Goal: Task Accomplishment & Management: Complete application form

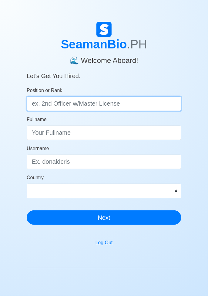
click at [32, 104] on input "Position or Rank" at bounding box center [104, 104] width 155 height 15
type input "Wiper"
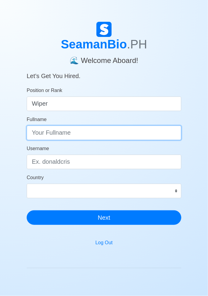
click at [35, 131] on input "Fullname" at bounding box center [104, 133] width 155 height 15
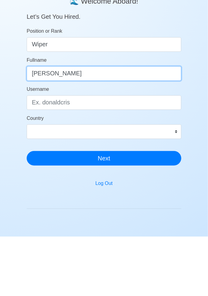
type input "[PERSON_NAME]"
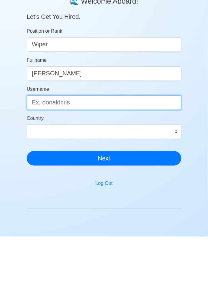
click at [38, 161] on input "Username" at bounding box center [104, 162] width 155 height 15
type input "Marc"
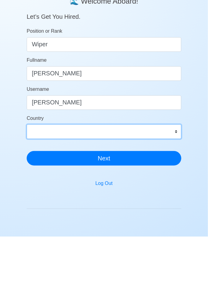
click at [44, 186] on select "Afghanistan Åland Islands Albania Algeria American Samoa Andorra Angola Anguill…" at bounding box center [104, 191] width 155 height 15
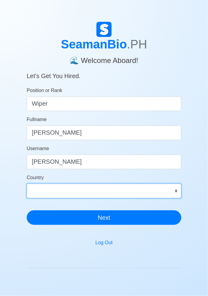
select select "PH"
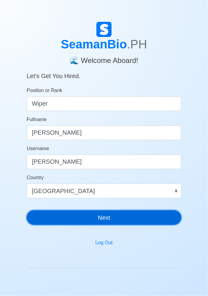
click at [150, 218] on button "Next" at bounding box center [104, 218] width 155 height 15
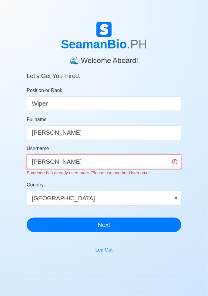
click at [52, 159] on input "Marc" at bounding box center [104, 162] width 155 height 15
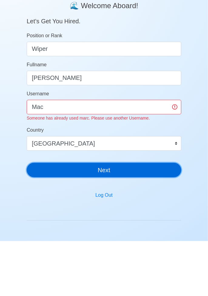
click at [148, 227] on div "SeamanBio .PH 🌊 Welcome Aboard! Let’s Get You Hired. Position or Rank Wiper Ful…" at bounding box center [104, 129] width 155 height 215
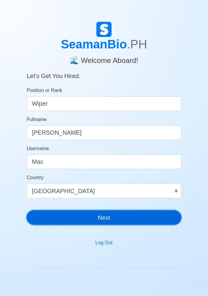
click at [148, 216] on button "Next" at bounding box center [104, 218] width 155 height 15
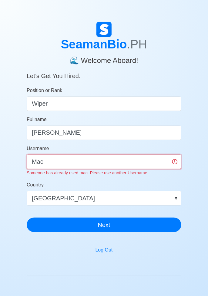
click at [56, 165] on input "Mac" at bounding box center [104, 162] width 155 height 15
click at [52, 161] on input "Ma" at bounding box center [104, 162] width 155 height 15
type input "M"
type input "Marcmuel"
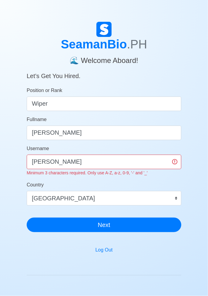
click at [201, 153] on div "SeamanBio .PH 🌊 Welcome Aboard! Let’s Get You Hired. Position or Rank Wiper Ful…" at bounding box center [104, 185] width 208 height 327
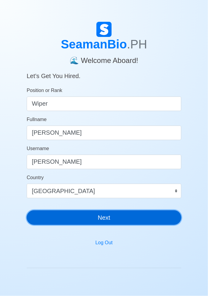
click at [57, 220] on button "Next" at bounding box center [104, 218] width 155 height 15
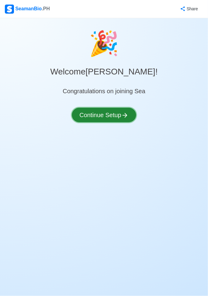
click at [88, 116] on button "Continue Setup" at bounding box center [104, 115] width 64 height 15
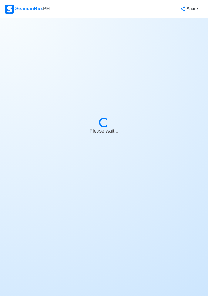
select select "Visible for Hiring"
select select "PH"
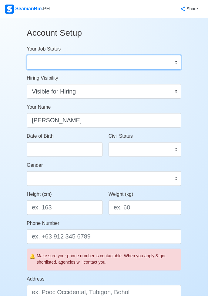
click at [46, 61] on select "Onboard Actively Looking for Job Not Looking for Job" at bounding box center [104, 62] width 155 height 15
select select "Actively Looking for Job"
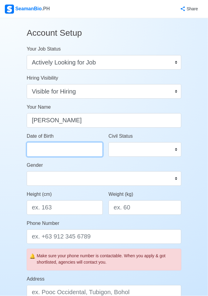
click at [40, 147] on input "Date of Birth" at bounding box center [65, 149] width 76 height 15
select select "****"
select select "******"
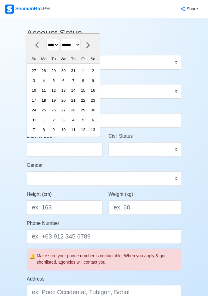
click at [53, 45] on select "**** **** **** **** **** **** **** **** **** **** **** **** **** **** **** ****…" at bounding box center [52, 45] width 13 height 12
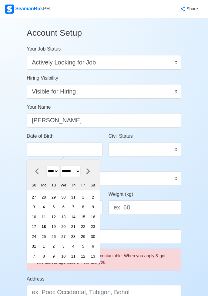
select select "****"
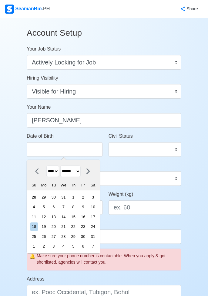
click at [81, 175] on select "******* ******** ***** ***** *** **** **** ****** ********* ******* ******** **…" at bounding box center [70, 172] width 20 height 12
select select "*******"
click at [58, 196] on div "1" at bounding box center [53, 197] width 8 height 8
type input "[DATE]"
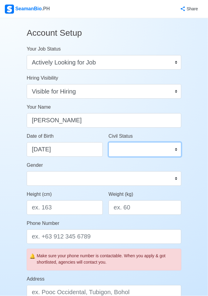
click at [178, 152] on select "Single Married Widowed Separated" at bounding box center [144, 149] width 73 height 15
select select "Single"
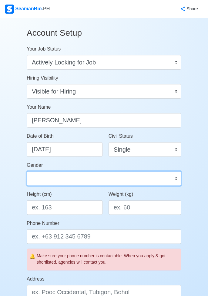
click at [40, 177] on select "Male Female" at bounding box center [104, 178] width 155 height 15
select select "[DEMOGRAPHIC_DATA]"
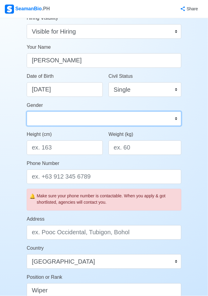
scroll to position [59, 0]
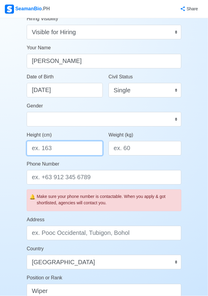
click at [57, 146] on input "Height (cm)" at bounding box center [65, 148] width 76 height 15
type input "168"
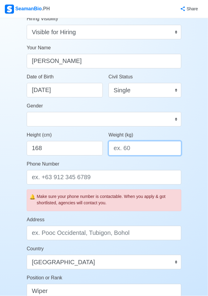
click at [125, 148] on input "Weight (kg)" at bounding box center [144, 148] width 73 height 15
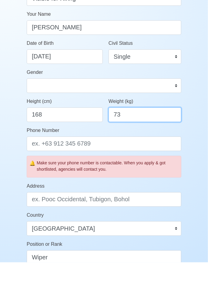
type input "73"
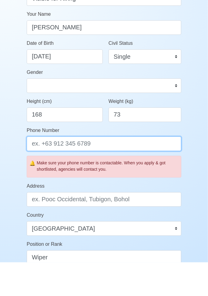
click at [37, 180] on input "Phone Number" at bounding box center [104, 177] width 155 height 15
click at [35, 178] on input "9064098352" at bounding box center [104, 177] width 155 height 15
click at [28, 178] on input "9064098352" at bounding box center [104, 177] width 155 height 15
type input "09064098352"
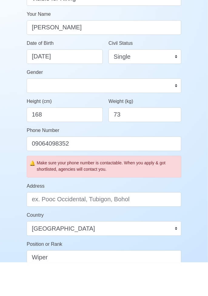
click at [192, 191] on div "Account Setup Your Job Status Onboard Actively Looking for Job Not Looking for …" at bounding box center [104, 224] width 208 height 531
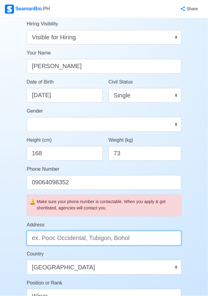
click at [168, 234] on input "Address" at bounding box center [104, 238] width 155 height 15
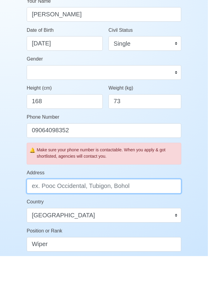
scroll to position [88, 0]
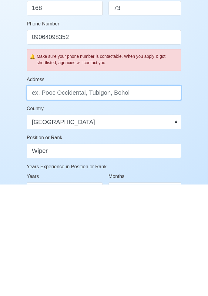
type input "BRGY. DUYAN-DUYAN, [GEOGRAPHIC_DATA], [GEOGRAPHIC_DATA]"
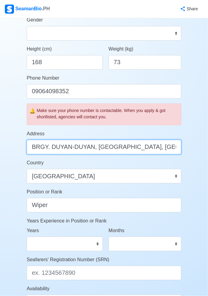
scroll to position [147, 0]
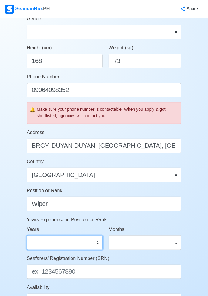
click at [66, 244] on select "0 1 2 3 4 5 6 7 8 9 10 11 12 13 14 15 16 17 18 19 20 21 22 23 24 25 26 27 28 29…" at bounding box center [65, 243] width 76 height 15
select select "3"
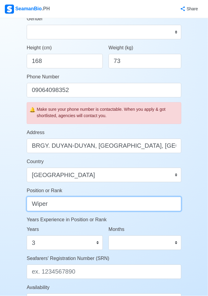
click at [170, 204] on input "Wiper" at bounding box center [104, 204] width 155 height 15
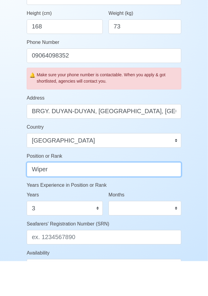
scroll to position [154, 0]
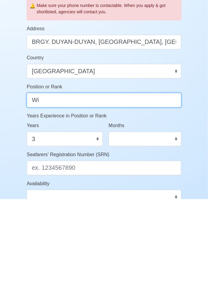
type input "W"
type input "Oiler"
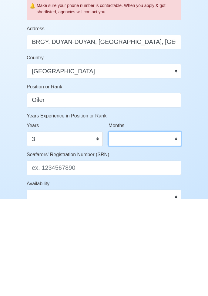
click at [122, 233] on select "0 1 2 3 4 5 6 7 8 9 10 11" at bounding box center [144, 236] width 73 height 15
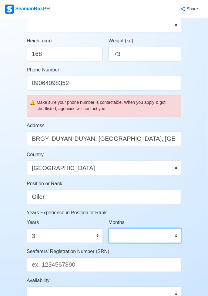
select select "3"
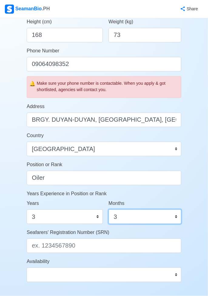
scroll to position [178, 0]
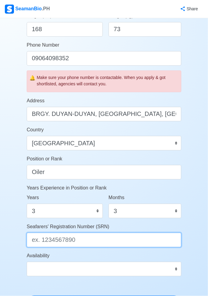
click at [157, 240] on input "Seafarers' Registration Number (SRN)" at bounding box center [104, 240] width 155 height 15
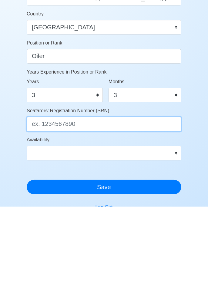
scroll to position [207, 0]
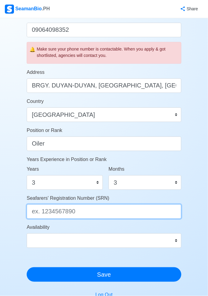
click at [44, 212] on input "Seafarers' Registration Number (SRN)" at bounding box center [104, 212] width 155 height 15
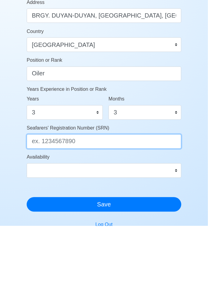
scroll to position [221, 0]
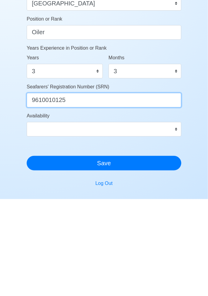
type input "9610010125"
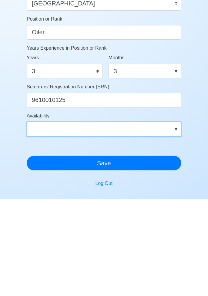
click at [174, 227] on select "Immediate Sept 2025 Oct 2025 Nov 2025 Dec 2025 Jan 2026 Feb 2026 Mar 2026 Apr 2…" at bounding box center [104, 226] width 155 height 15
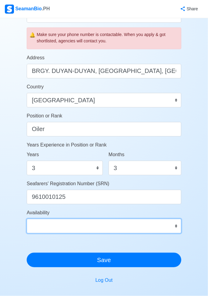
select select "4102416000000"
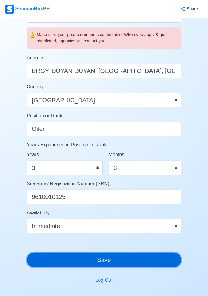
click at [51, 261] on button "Save" at bounding box center [104, 260] width 155 height 15
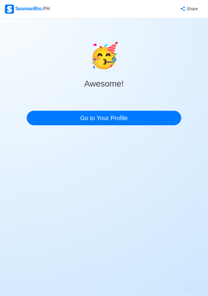
scroll to position [0, 0]
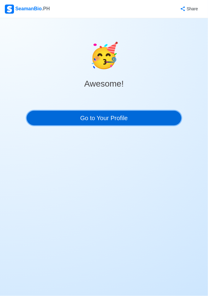
click at [164, 120] on link "Go to Your Profile" at bounding box center [104, 118] width 155 height 15
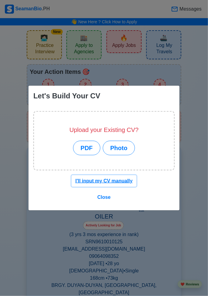
click at [88, 180] on u "I'll input my CV manually" at bounding box center [103, 180] width 57 height 5
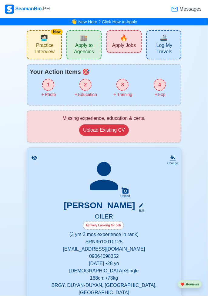
click at [46, 88] on div "1" at bounding box center [48, 85] width 12 height 12
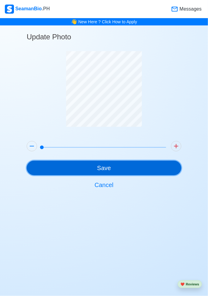
click at [161, 164] on button "Save" at bounding box center [104, 168] width 155 height 15
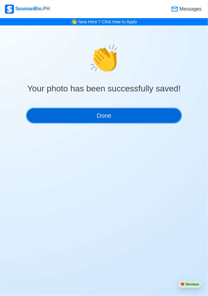
click at [61, 123] on button "Done" at bounding box center [104, 115] width 155 height 15
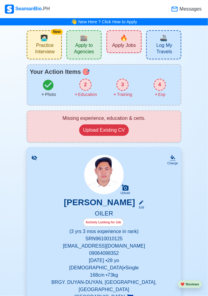
click at [84, 85] on div "2" at bounding box center [85, 85] width 12 height 12
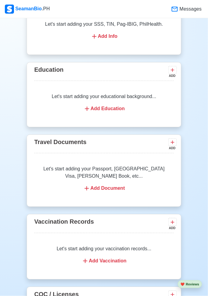
scroll to position [447, 0]
click at [89, 105] on icon at bounding box center [86, 108] width 7 height 7
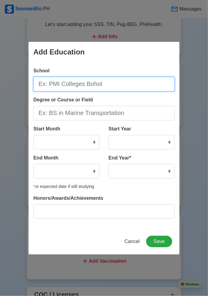
click at [50, 85] on input "School" at bounding box center [103, 84] width 141 height 15
type input "O"
click at [54, 85] on input "Iloilo science and technology" at bounding box center [103, 84] width 141 height 15
click at [57, 84] on input "Iloilo science and technology" at bounding box center [103, 84] width 141 height 15
click at [57, 85] on input "Iloilo science and technology" at bounding box center [103, 84] width 141 height 15
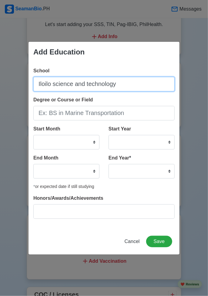
click at [54, 85] on input "Iloilo science and technology" at bounding box center [103, 84] width 141 height 15
click at [56, 87] on input "Iloilo science and technology" at bounding box center [103, 84] width 141 height 15
click at [88, 82] on input "Iloilo Science and technology" at bounding box center [103, 84] width 141 height 15
click at [90, 83] on input "Iloilo Science and technology" at bounding box center [103, 84] width 141 height 15
click at [124, 81] on input "Iloilo Science and Technology" at bounding box center [103, 84] width 141 height 15
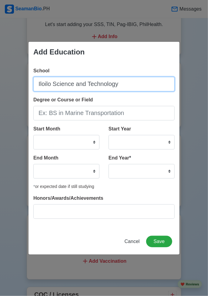
click at [89, 85] on input "Iloilo Science and Technology" at bounding box center [103, 84] width 141 height 15
click at [90, 87] on input "Iloilo Science and Technology" at bounding box center [103, 84] width 141 height 15
click at [92, 83] on input "Iloilo Science and Technology" at bounding box center [103, 84] width 141 height 15
click at [98, 82] on input "Iloilo Science and Technology" at bounding box center [103, 84] width 141 height 15
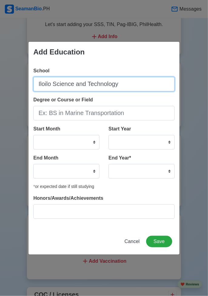
click at [133, 82] on input "Iloilo Science and Technology" at bounding box center [103, 84] width 141 height 15
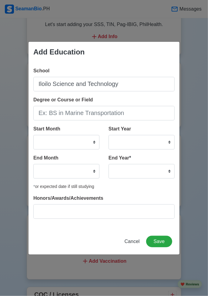
click at [198, 107] on div "Add Education School Iloilo Science and Technology Degree or Course or Field St…" at bounding box center [104, 148] width 208 height 296
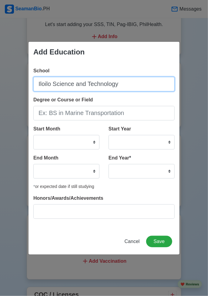
click at [140, 85] on input "Iloilo Science and Technology" at bounding box center [103, 84] width 141 height 15
type input "[GEOGRAPHIC_DATA]"
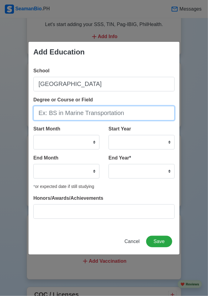
click at [45, 111] on input "Degree or Course or Field" at bounding box center [103, 113] width 141 height 15
type input "Bs in Marine Engineering"
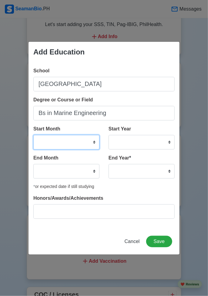
click at [48, 141] on select "January February March April May June July August September October November De…" at bounding box center [66, 142] width 66 height 15
select select "June"
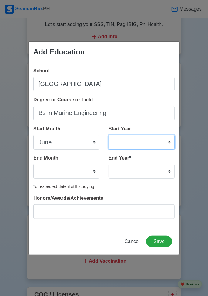
click at [163, 142] on select "2025 2024 2023 2022 2021 2020 2019 2018 2017 2016 2015 2014 2013 2012 2011 2010…" at bounding box center [141, 142] width 66 height 15
select select "2013"
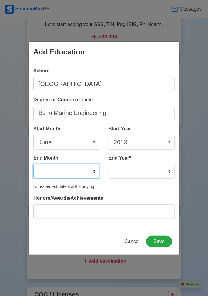
click at [55, 174] on select "January February March April May June July August September October November De…" at bounding box center [66, 171] width 66 height 15
select select "April"
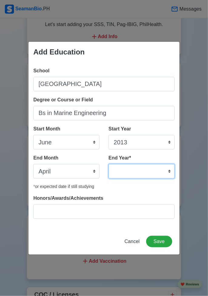
click at [168, 172] on select "2035 2034 2033 2032 2031 2030 2029 2028 2027 2026 2025 2024 2023 2022 2021 2020…" at bounding box center [141, 171] width 66 height 15
select select "2016"
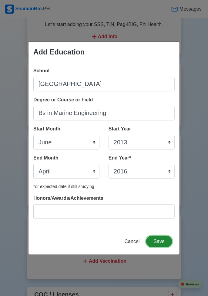
click at [162, 241] on button "Save" at bounding box center [159, 242] width 26 height 12
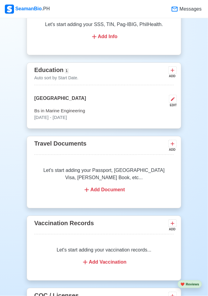
click at [143, 166] on div "Let's start adding your Passport, [GEOGRAPHIC_DATA] Visa, [PERSON_NAME] Book, e…" at bounding box center [103, 180] width 139 height 41
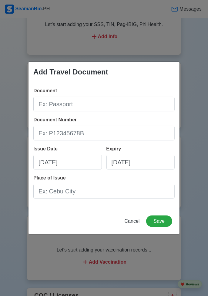
click at [199, 94] on div "Add Travel Document Document Document Number Issue Date [DATE] Expiry [DATE] Pl…" at bounding box center [104, 148] width 208 height 296
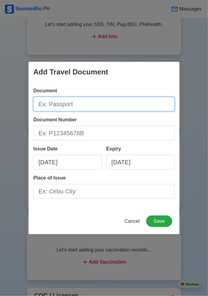
click at [131, 101] on input "Document" at bounding box center [103, 104] width 141 height 15
type input "Passport"
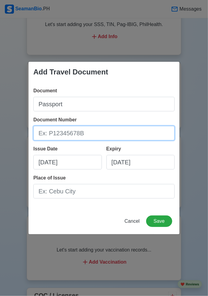
click at [123, 135] on input "Document Number" at bounding box center [103, 133] width 141 height 15
type input "9119769C"
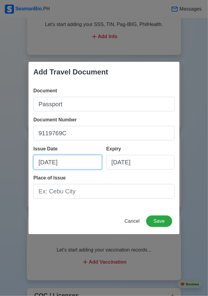
click at [91, 164] on input "[DATE]" at bounding box center [67, 162] width 68 height 15
select select "****"
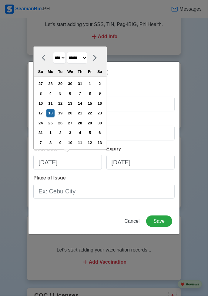
click at [85, 57] on select "******* ******** ***** ***** *** **** **** ****** ********* ******* ******** **…" at bounding box center [77, 58] width 20 height 12
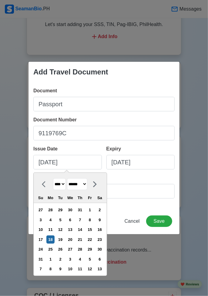
select select "*****"
click at [91, 238] on div "21" at bounding box center [90, 240] width 8 height 8
type input "[DATE]"
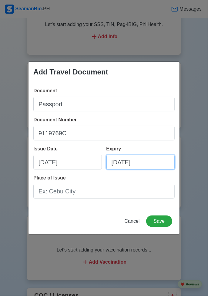
click at [157, 164] on input "[DATE]" at bounding box center [140, 162] width 68 height 15
select select "****"
select select "******"
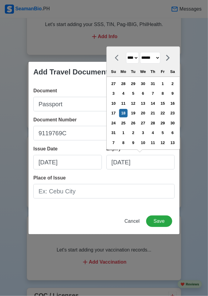
click at [135, 57] on select "**** **** **** **** **** **** **** **** **** **** **** **** **** **** **** ****…" at bounding box center [132, 58] width 13 height 12
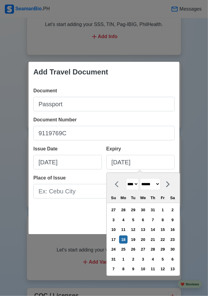
select select "****"
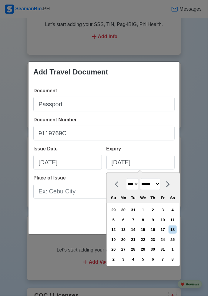
click at [156, 184] on select "******* ******** ***** ***** *** **** **** ****** ********* ******* ******** **…" at bounding box center [150, 184] width 20 height 12
select select "*****"
click at [137, 238] on div "20" at bounding box center [133, 240] width 8 height 8
type input "[DATE]"
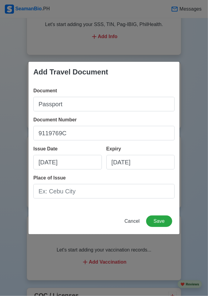
click at [201, 147] on div "Add Travel Document Document Passport Document Number 9119769C Issue Date [DATE…" at bounding box center [104, 148] width 208 height 296
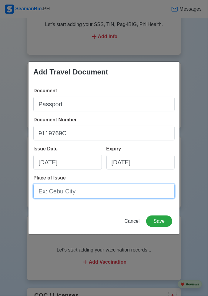
click at [116, 191] on input "Place of Issue" at bounding box center [103, 191] width 141 height 15
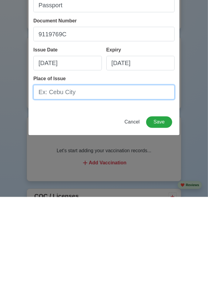
type input "V"
type input "DFA ANTIQUE"
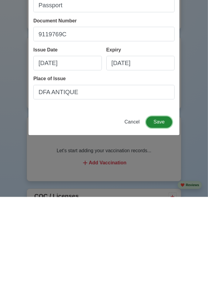
click at [158, 219] on button "Save" at bounding box center [159, 222] width 26 height 12
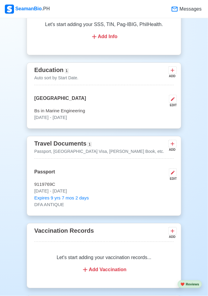
click at [172, 141] on icon at bounding box center [172, 144] width 6 height 6
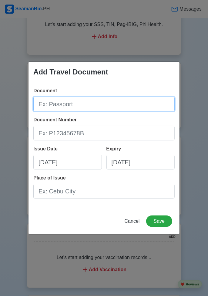
click at [42, 104] on input "Document" at bounding box center [103, 104] width 141 height 15
type input "A0122229"
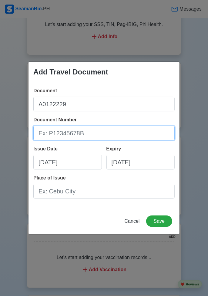
click at [42, 134] on input "Document Number" at bounding box center [103, 133] width 141 height 15
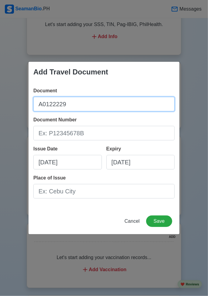
click at [74, 104] on input "A0122229" at bounding box center [103, 104] width 141 height 15
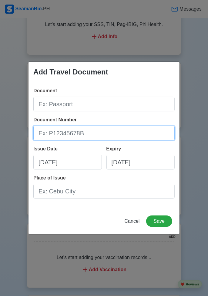
click at [45, 133] on input "Document Number" at bounding box center [103, 133] width 141 height 15
type input "A0122229"
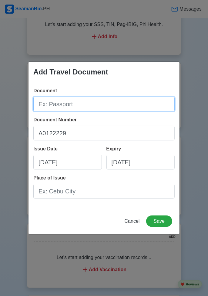
click at [45, 103] on input "Document" at bounding box center [103, 104] width 141 height 15
type input "[PERSON_NAME] book"
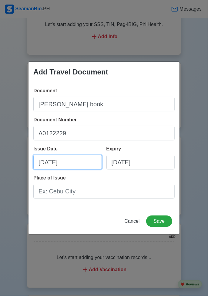
click at [50, 163] on input "[DATE]" at bounding box center [67, 162] width 68 height 15
select select "****"
select select "******"
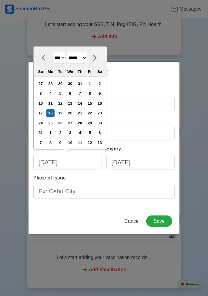
click at [65, 59] on select "**** **** **** **** **** **** **** **** **** **** **** **** **** **** **** ****…" at bounding box center [59, 58] width 13 height 12
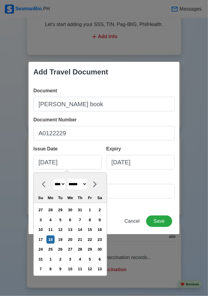
select select "****"
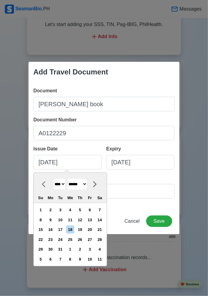
click at [79, 184] on select "******* ******** ***** ***** *** **** **** ****** ********* ******* ******** **…" at bounding box center [77, 184] width 20 height 12
select select "********"
click at [63, 240] on div "23" at bounding box center [60, 240] width 8 height 8
type input "[DATE]"
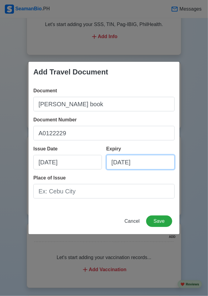
click at [160, 163] on input "[DATE]" at bounding box center [140, 162] width 68 height 15
select select "****"
select select "******"
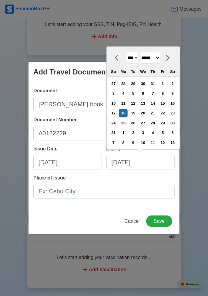
click at [138, 58] on select "**** **** **** **** **** **** **** **** **** **** **** **** **** **** **** ****…" at bounding box center [132, 58] width 13 height 12
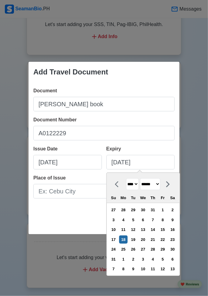
select select "****"
click at [160, 183] on select "******* ******** ***** ***** *** **** **** ****** ********* ******* ******** **…" at bounding box center [150, 184] width 20 height 12
select select "********"
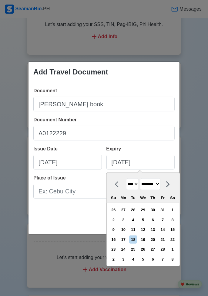
click at [118, 251] on div "23" at bounding box center [113, 249] width 8 height 8
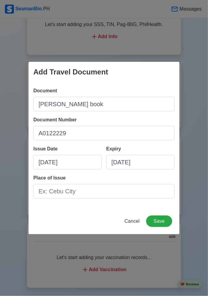
type input "[DATE]"
click at [205, 147] on div "Add Travel Document Document [PERSON_NAME] book Document Number A0122229 Issue …" at bounding box center [104, 148] width 208 height 296
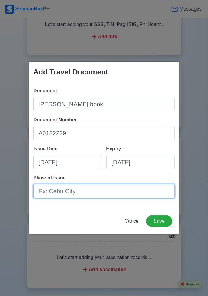
click at [48, 192] on input "Place of Issue" at bounding box center [103, 191] width 141 height 15
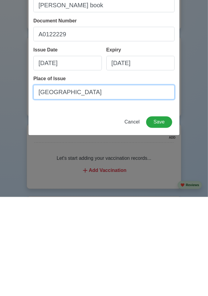
type input "[GEOGRAPHIC_DATA]"
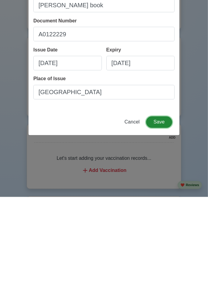
click at [164, 223] on button "Save" at bounding box center [159, 222] width 26 height 12
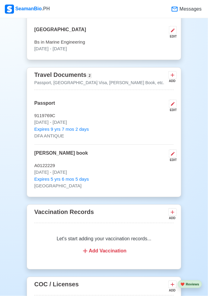
scroll to position [517, 0]
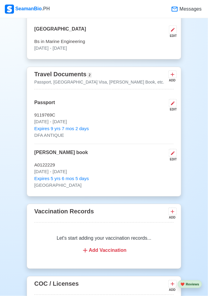
click at [121, 247] on div "Add Vaccination" at bounding box center [104, 250] width 125 height 7
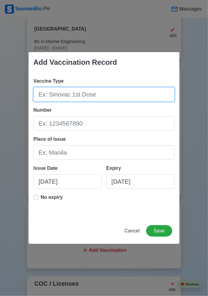
click at [45, 102] on input "Vaccine Type" at bounding box center [103, 94] width 141 height 15
type input "Moderna"
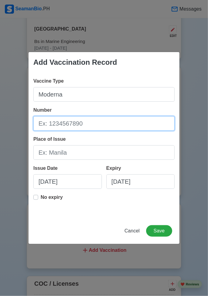
click at [41, 121] on input "Number" at bounding box center [103, 123] width 141 height 15
type input "3004960"
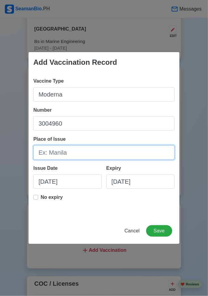
click at [56, 150] on input "Place of Issue" at bounding box center [103, 152] width 141 height 15
type input "[GEOGRAPHIC_DATA]"
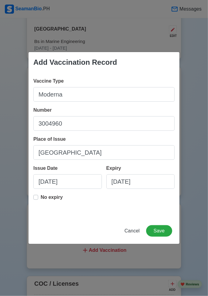
click at [201, 130] on div "Add Vaccination Record Vaccine Type Moderna Number 3004960 Place of Issue Manil…" at bounding box center [104, 148] width 208 height 296
click at [42, 199] on p "No expiry" at bounding box center [52, 197] width 22 height 7
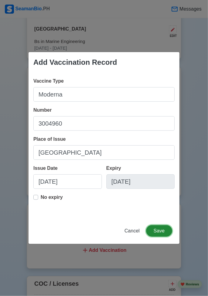
click at [159, 233] on button "Save" at bounding box center [159, 231] width 26 height 12
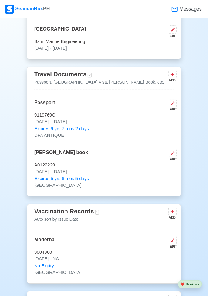
click at [172, 215] on div "ADD" at bounding box center [171, 217] width 7 height 5
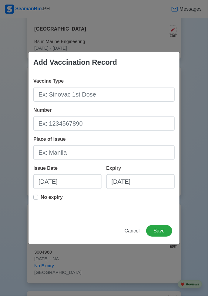
click at [201, 162] on div "Add Vaccination Record Vaccine Type Number Place of Issue Issue Date [DATE] Exp…" at bounding box center [104, 148] width 208 height 296
click at [136, 230] on span "Cancel" at bounding box center [132, 230] width 15 height 5
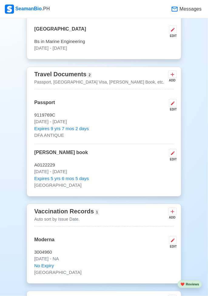
click at [173, 238] on icon at bounding box center [172, 240] width 5 height 5
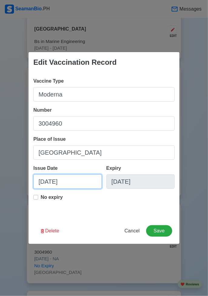
click at [42, 181] on input "[DATE]" at bounding box center [67, 182] width 68 height 15
select select "****"
select select "******"
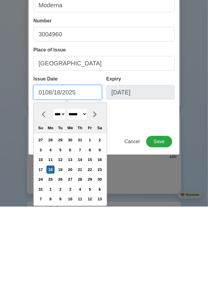
click at [52, 181] on input "0108/18/2025" at bounding box center [67, 182] width 68 height 15
type input "010/18/2025"
select select "*******"
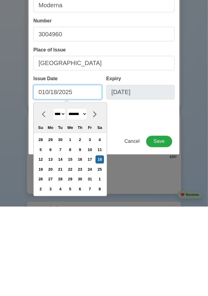
type input "[DATE]"
select select "*******"
type input "[DATE]"
select select "*******"
type input "[DATE]"
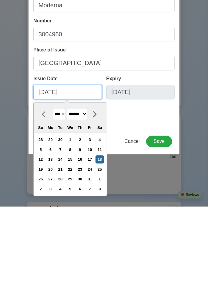
select select "*******"
type input "[DATE]"
select select "******"
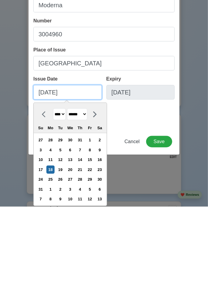
click at [51, 181] on input "[DATE]" at bounding box center [67, 182] width 68 height 15
click at [72, 184] on input "[DATE]" at bounding box center [67, 182] width 68 height 15
click at [71, 184] on input "[DATE]" at bounding box center [67, 182] width 68 height 15
type input "[DATE]"
select select "****"
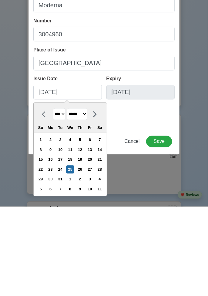
type input "[DATE]"
click at [205, 232] on div "Edit Vaccination Record Vaccine Type Moderna Number 3004960 Place of Issue [GEO…" at bounding box center [104, 148] width 208 height 296
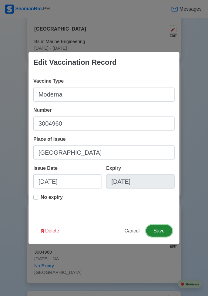
click at [163, 233] on button "Save" at bounding box center [159, 231] width 26 height 12
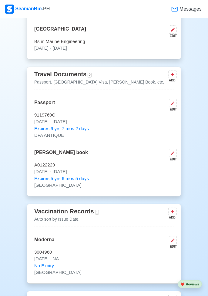
click at [173, 209] on icon at bounding box center [172, 212] width 6 height 6
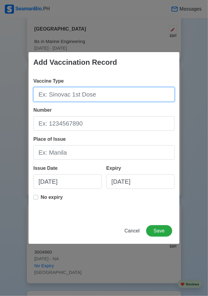
click at [44, 97] on input "Vaccine Type" at bounding box center [103, 94] width 141 height 15
type input "Moderna"
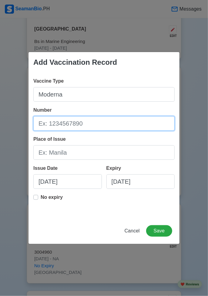
click at [45, 127] on input "Number" at bounding box center [103, 123] width 141 height 15
type input "3004960"
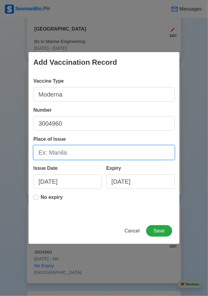
click at [43, 151] on input "Place of Issue" at bounding box center [103, 152] width 141 height 15
type input "[GEOGRAPHIC_DATA]"
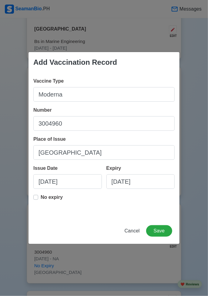
click at [201, 149] on div "Add Vaccination Record Vaccine Type Moderna Number 3004960 Place of Issue Manil…" at bounding box center [104, 148] width 208 height 296
click at [41, 197] on label "No expiry" at bounding box center [52, 200] width 22 height 12
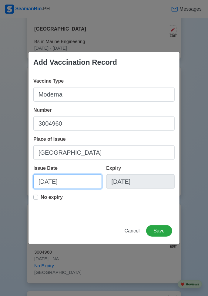
click at [75, 182] on input "[DATE]" at bounding box center [67, 182] width 68 height 15
select select "****"
select select "******"
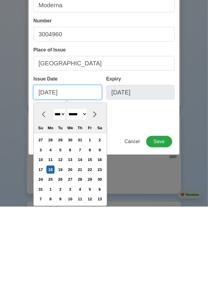
click at [44, 181] on input "[DATE]" at bounding box center [67, 182] width 68 height 15
type input "[DATE]"
select select "*******"
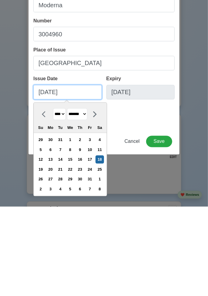
type input "[DATE]"
select select "*******"
click at [55, 182] on input "[DATE]" at bounding box center [67, 182] width 68 height 15
click at [71, 184] on input "[DATE]" at bounding box center [67, 182] width 68 height 15
type input "[DATE]"
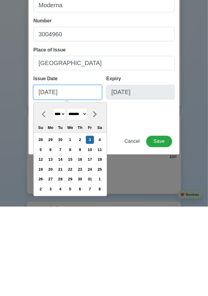
select select "****"
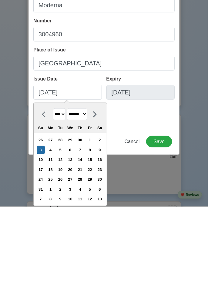
type input "[DATE]"
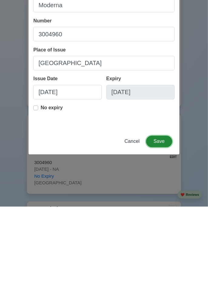
click at [161, 230] on button "Save" at bounding box center [159, 231] width 26 height 12
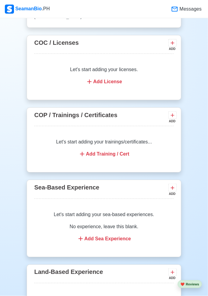
scroll to position [823, 0]
click at [75, 151] on div "Add Training / Cert" at bounding box center [104, 154] width 125 height 7
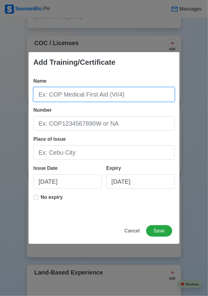
click at [54, 97] on input "Name" at bounding box center [103, 94] width 141 height 15
type input "Basic training"
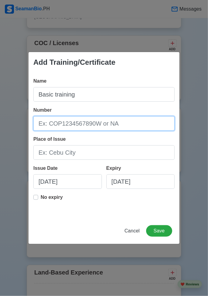
click at [43, 123] on input "Number" at bounding box center [103, 123] width 141 height 15
type input "BT200113204625"
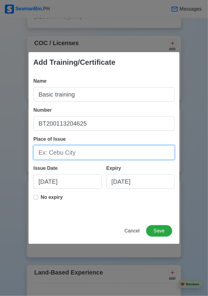
click at [140, 152] on input "Place of Issue" at bounding box center [103, 152] width 141 height 15
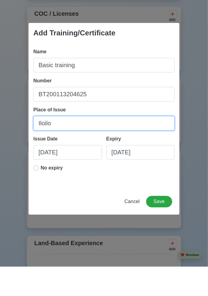
type input "Iloilo"
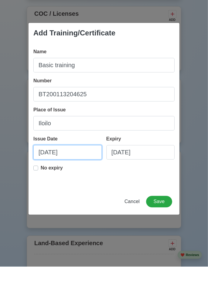
click at [43, 181] on input "[DATE]" at bounding box center [67, 182] width 68 height 15
select select "****"
select select "******"
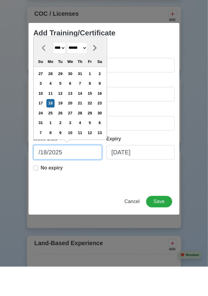
type input "[DATE]"
select select "*****"
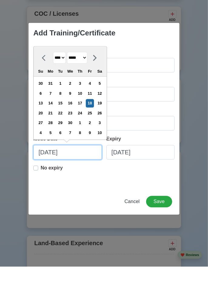
click at [51, 181] on input "[DATE]" at bounding box center [67, 182] width 68 height 15
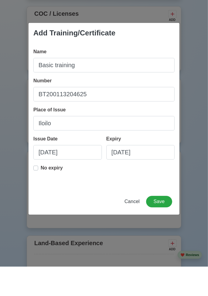
type input "[DATE]"
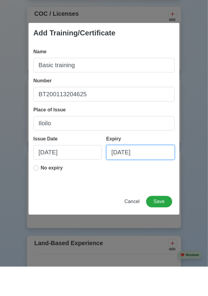
click at [162, 183] on input "[DATE]" at bounding box center [140, 182] width 68 height 15
select select "****"
select select "******"
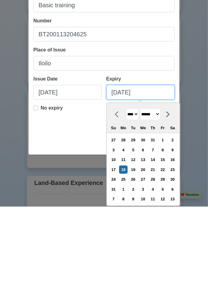
click at [115, 183] on input "[DATE]" at bounding box center [140, 182] width 68 height 15
click at [118, 182] on input "[DATE]" at bounding box center [140, 182] width 68 height 15
type input "[DATE]"
select select "*****"
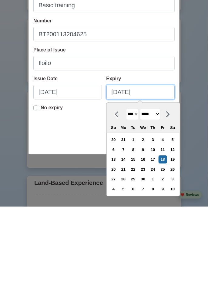
click at [124, 184] on input "[DATE]" at bounding box center [140, 182] width 68 height 15
click at [149, 182] on input "[DATE]" at bounding box center [140, 182] width 68 height 15
type input "[DATE]"
select select "****"
type input "[DATE]"
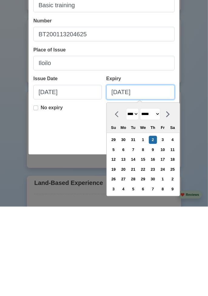
select select "****"
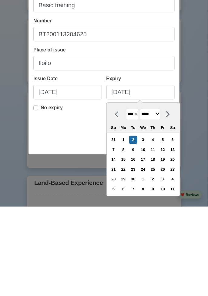
type input "[DATE]"
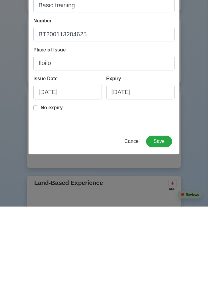
click at [198, 178] on div "Add Training/Certificate Name Basic training Number BT200113204625 Place of Iss…" at bounding box center [104, 148] width 208 height 296
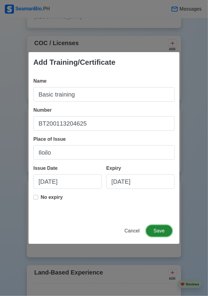
click at [161, 232] on button "Save" at bounding box center [159, 231] width 26 height 12
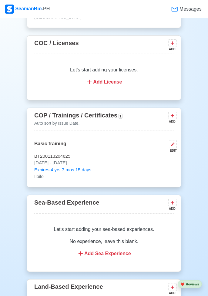
click at [173, 114] on icon at bounding box center [173, 116] width 4 height 4
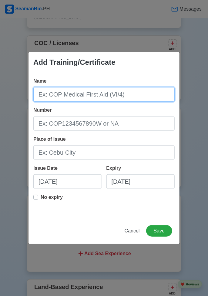
click at [44, 97] on input "Name" at bounding box center [103, 94] width 141 height 15
type input "RFPEW (III/4)"
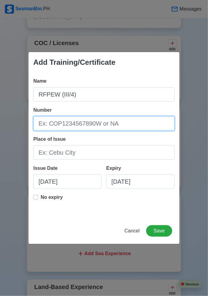
click at [139, 126] on input "Number" at bounding box center [103, 123] width 141 height 15
type input "[US_VEHICLE_IDENTIFICATION_NUMBER]"
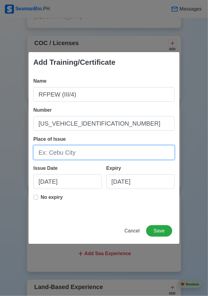
click at [42, 152] on input "Place of Issue" at bounding box center [103, 152] width 141 height 15
type input "Iloilo"
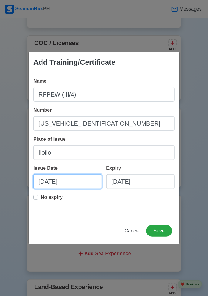
click at [45, 183] on input "[DATE]" at bounding box center [67, 182] width 68 height 15
select select "****"
select select "******"
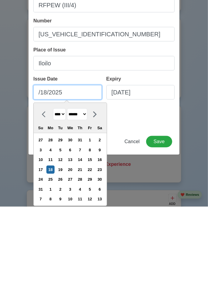
type input "[DATE]"
select select "****"
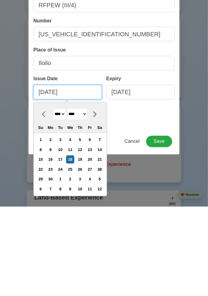
click at [52, 184] on input "[DATE]" at bounding box center [67, 182] width 68 height 15
click at [49, 184] on input "[DATE]" at bounding box center [67, 182] width 68 height 15
type input "[DATE]"
click at [203, 204] on div "Add Training/Certificate Name RFPEW (III/4) Number [US_VEHICLE_IDENTIFICATION_N…" at bounding box center [104, 148] width 208 height 296
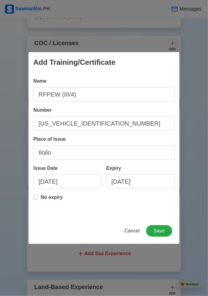
click at [41, 197] on label "No expiry" at bounding box center [52, 200] width 22 height 12
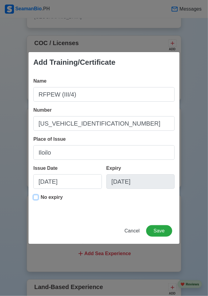
type input "[DATE]"
click at [164, 232] on button "Save" at bounding box center [159, 231] width 26 height 12
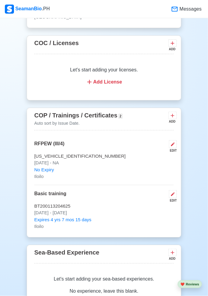
click at [174, 113] on icon at bounding box center [172, 116] width 6 height 6
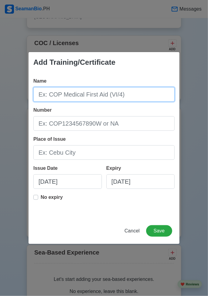
click at [56, 97] on input "Name" at bounding box center [103, 94] width 141 height 15
type input "S"
type input "SHIP SECURITY AWARENESS TRAINING AND SEAFARERS WITH DESIGNATED SECURITY DUTIES"
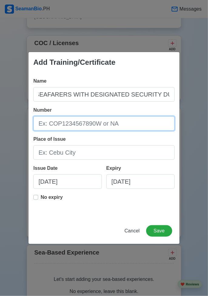
click at [147, 124] on input "Number" at bounding box center [103, 123] width 141 height 15
type input "27-503248"
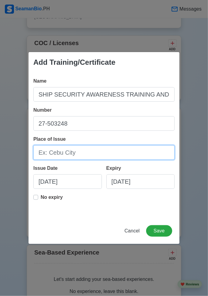
click at [133, 151] on input "Place of Issue" at bounding box center [103, 152] width 141 height 15
type input "Iloilo"
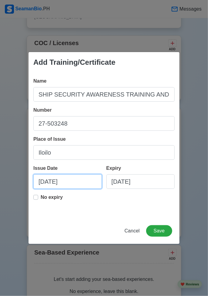
click at [44, 180] on input "[DATE]" at bounding box center [67, 182] width 68 height 15
select select "****"
select select "******"
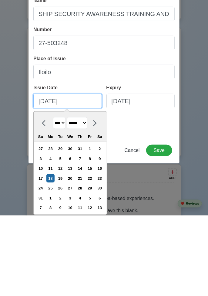
scroll to position [823, 0]
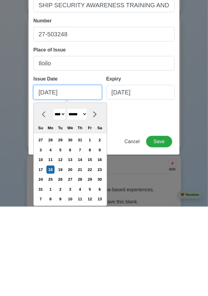
click at [53, 184] on input "[DATE]" at bounding box center [67, 182] width 68 height 15
click at [71, 185] on input "[DATE]" at bounding box center [67, 182] width 68 height 15
type input "[DATE]"
select select "****"
type input "[DATE]"
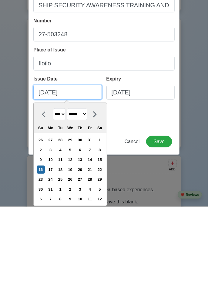
select select "****"
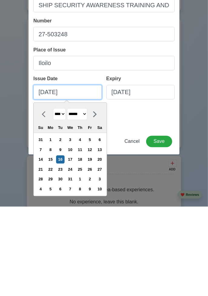
type input "[DATE]"
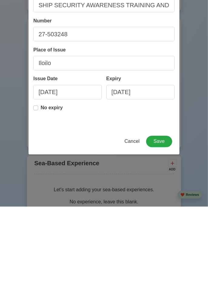
click at [195, 218] on div "Add Training/Certificate Name SHIP SECURITY AWARENESS TRAINING AND SEAFARERS WI…" at bounding box center [104, 148] width 208 height 296
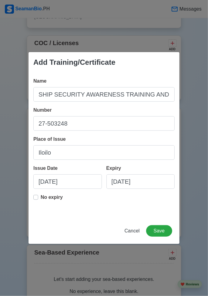
click at [41, 196] on label "No expiry" at bounding box center [52, 200] width 22 height 12
type input "[DATE]"
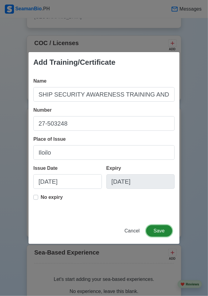
click at [160, 233] on button "Save" at bounding box center [159, 231] width 26 height 12
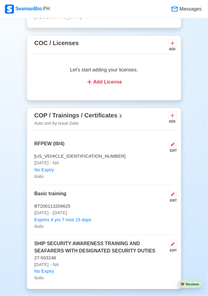
click at [172, 119] on div "ADD" at bounding box center [171, 121] width 7 height 5
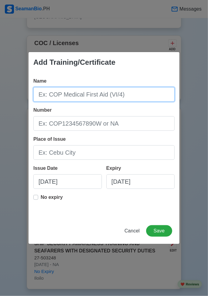
click at [131, 94] on input "Name" at bounding box center [103, 94] width 141 height 15
type input "ADVANCE FIRE FIGHTING"
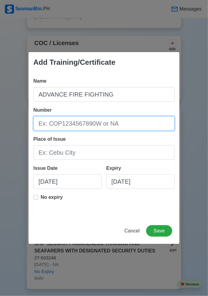
click at [42, 125] on input "Number" at bounding box center [103, 123] width 141 height 15
type input "AFF200036252925"
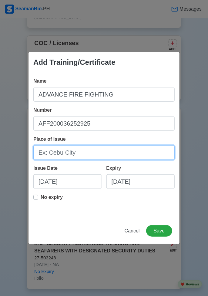
click at [40, 151] on input "Place of Issue" at bounding box center [103, 152] width 141 height 15
click at [52, 155] on input "Iloilo" at bounding box center [103, 152] width 141 height 15
type input "I"
type input "ILOILO"
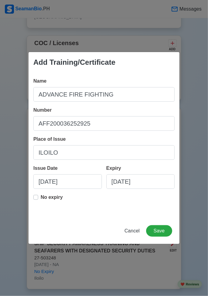
click at [200, 138] on div "Add Training/Certificate Name ADVANCE FIRE FIGHTING Number AFF200036252925 Plac…" at bounding box center [104, 148] width 208 height 296
click at [44, 183] on input "[DATE]" at bounding box center [67, 182] width 68 height 15
select select "****"
select select "******"
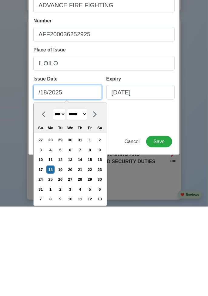
type input "[DATE]"
select select "***"
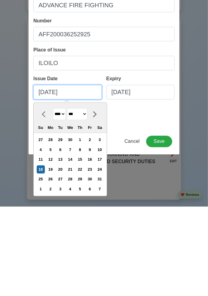
click at [49, 184] on input "[DATE]" at bounding box center [67, 182] width 68 height 15
click at [54, 181] on input "[DATE]" at bounding box center [67, 182] width 68 height 15
click at [51, 183] on input "[DATE]" at bounding box center [67, 182] width 68 height 15
type input "[DATE]"
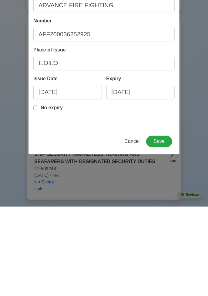
click at [204, 215] on div "Add Training/Certificate Name ADVANCE FIRE FIGHTING Number AFF200036252925 Plac…" at bounding box center [104, 148] width 208 height 296
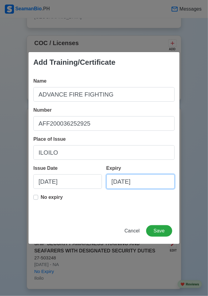
click at [153, 182] on input "[DATE]" at bounding box center [140, 182] width 68 height 15
select select "****"
select select "******"
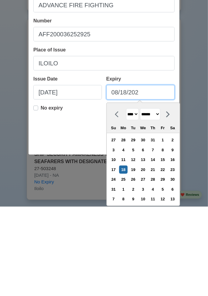
type input "[DATE]"
select select "****"
type input "[DATE]"
select select "****"
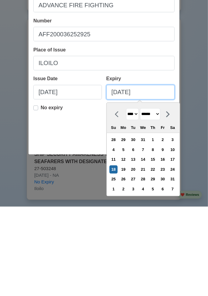
click at [115, 182] on input "[DATE]" at bounding box center [140, 182] width 68 height 15
click at [117, 181] on input "[DATE]" at bounding box center [140, 182] width 68 height 15
type input "[DATE]"
select select "***"
click at [128, 181] on input "[DATE]" at bounding box center [140, 182] width 68 height 15
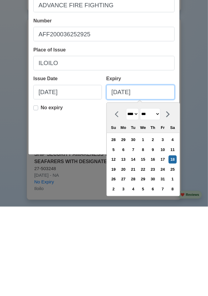
click at [130, 184] on input "[DATE]" at bounding box center [140, 182] width 68 height 15
click at [124, 183] on input "[DATE]" at bounding box center [140, 182] width 68 height 15
click at [130, 182] on input "[DATE]" at bounding box center [140, 182] width 68 height 15
click at [129, 181] on input "[DATE]" at bounding box center [140, 182] width 68 height 15
click at [126, 184] on input "[DATE]" at bounding box center [140, 182] width 68 height 15
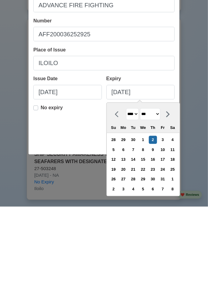
type input "[DATE]"
click at [191, 159] on div "Add Training/Certificate Name ADVANCE FIRE FIGHTING Number AFF200036252925 Plac…" at bounding box center [104, 148] width 208 height 296
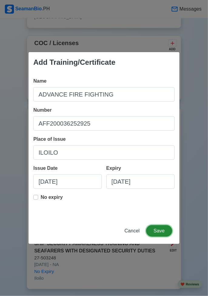
click at [163, 231] on button "Save" at bounding box center [159, 231] width 26 height 12
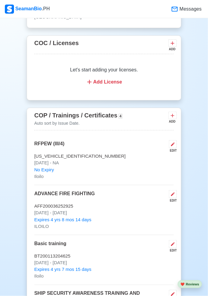
click at [173, 143] on icon at bounding box center [173, 145] width 4 height 4
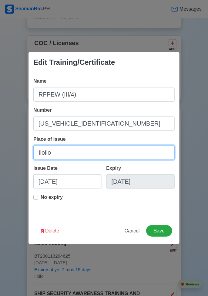
click at [52, 153] on input "Iloilo" at bounding box center [103, 152] width 141 height 15
type input "ILOILO"
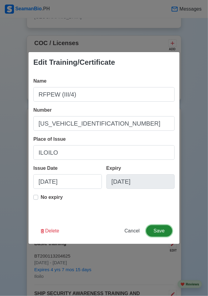
click at [166, 232] on button "Save" at bounding box center [159, 231] width 26 height 12
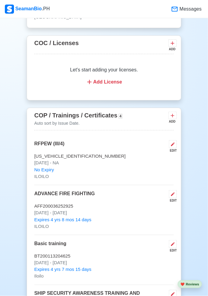
click at [171, 242] on icon at bounding box center [172, 244] width 5 height 5
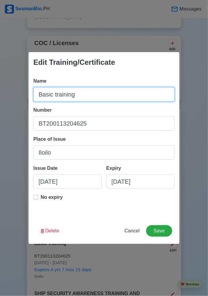
click at [77, 97] on input "Basic training" at bounding box center [103, 94] width 141 height 15
type input "B"
type input "BASIC TRAINING"
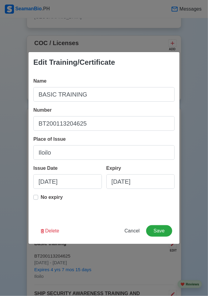
click at [204, 121] on div "Edit Training/Certificate Name BASIC TRAINING Number BT200113204625 Place of Is…" at bounding box center [104, 148] width 208 height 296
click at [159, 234] on button "Save" at bounding box center [159, 231] width 26 height 12
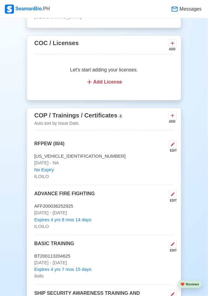
click at [171, 240] on button at bounding box center [173, 244] width 8 height 8
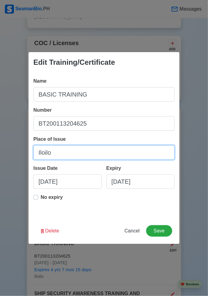
click at [52, 155] on input "Iloilo" at bounding box center [103, 152] width 141 height 15
type input "ILOILO"
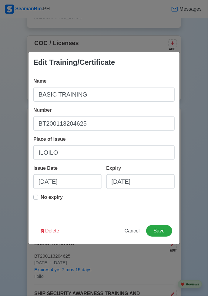
click at [196, 133] on div "Edit Training/Certificate Name BASIC TRAINING Number BT200113204625 Place of Is…" at bounding box center [104, 148] width 208 height 296
click at [164, 235] on button "Save" at bounding box center [159, 231] width 26 height 12
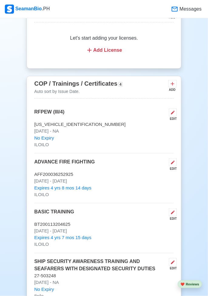
scroll to position [857, 0]
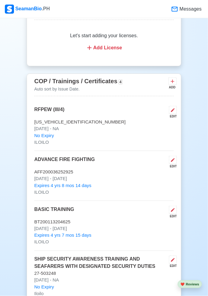
click at [132, 284] on p "No Expiry" at bounding box center [103, 287] width 139 height 7
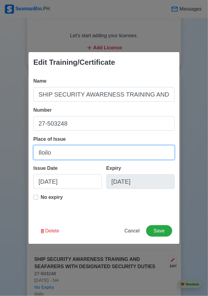
click at [52, 160] on input "Iloilo" at bounding box center [103, 152] width 141 height 15
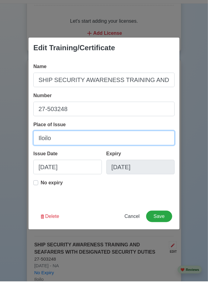
type input "ILOILO"
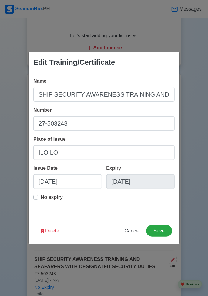
click at [196, 144] on div "Edit Training/Certificate Name SHIP SECURITY AWARENESS TRAINING AND SEAFARERS W…" at bounding box center [104, 148] width 208 height 296
click at [163, 231] on button "Save" at bounding box center [159, 231] width 26 height 12
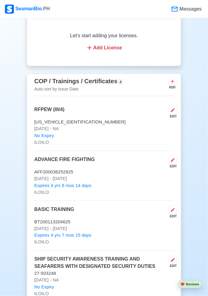
click at [175, 78] on icon at bounding box center [172, 81] width 6 height 6
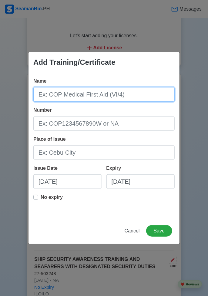
click at [138, 93] on input "Name" at bounding box center [103, 94] width 141 height 15
type input "SURVIVAL CRAFT AND RESCUE BOAT OTHER THAN FAST RESCUE BOAT"
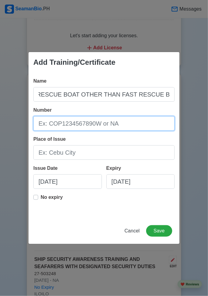
click at [141, 126] on input "Number" at bounding box center [103, 123] width 141 height 15
type input "SCRB200034730525"
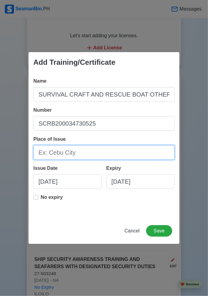
click at [44, 152] on input "Place of Issue" at bounding box center [103, 152] width 141 height 15
type input "ILOILO"
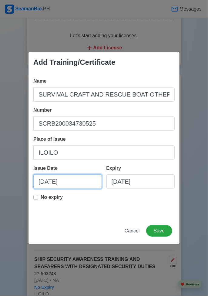
click at [71, 184] on input "[DATE]" at bounding box center [67, 182] width 68 height 15
select select "****"
select select "******"
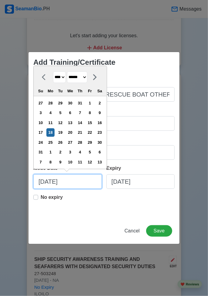
scroll to position [856, 0]
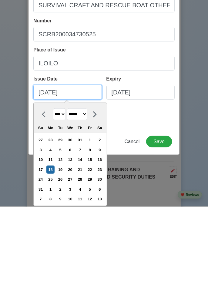
click at [42, 181] on input "[DATE]" at bounding box center [67, 182] width 68 height 15
click at [44, 185] on input "[DATE]" at bounding box center [67, 182] width 68 height 15
type input "[DATE]"
select select "***"
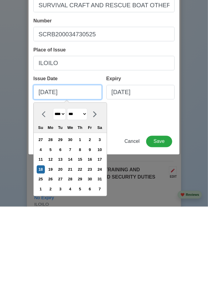
click at [52, 182] on input "[DATE]" at bounding box center [67, 182] width 68 height 15
click at [56, 184] on input "[DATE]" at bounding box center [67, 182] width 68 height 15
click at [53, 181] on input "[DATE]" at bounding box center [67, 182] width 68 height 15
type input "[DATE]"
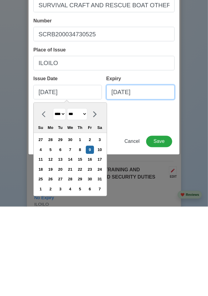
click at [155, 182] on input "[DATE]" at bounding box center [140, 182] width 68 height 15
select select "****"
select select "******"
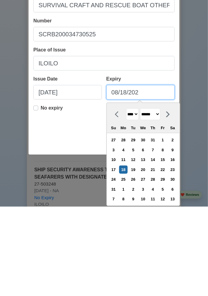
type input "[DATE]"
select select "****"
type input "[DATE]"
select select "****"
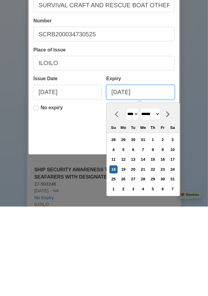
click at [130, 182] on input "[DATE]" at bounding box center [140, 182] width 68 height 15
click at [128, 182] on input "[DATE]" at bounding box center [140, 182] width 68 height 15
click at [118, 181] on input "[DATE]" at bounding box center [140, 182] width 68 height 15
type input "[DATE]"
select select "***"
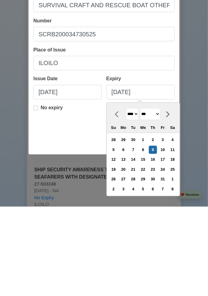
type input "[DATE]"
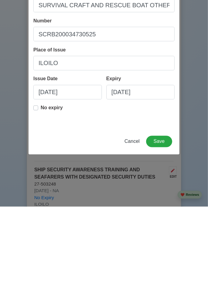
click at [190, 163] on div "Add Training/Certificate Name SURVIVAL CRAFT AND RESCUE BOAT OTHER THAN FAST RE…" at bounding box center [104, 148] width 208 height 296
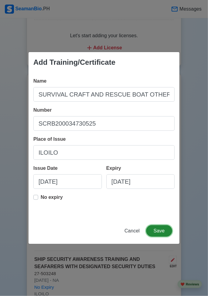
click at [164, 233] on button "Save" at bounding box center [159, 231] width 26 height 12
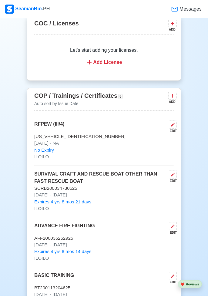
scroll to position [842, 0]
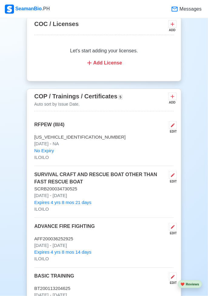
click at [172, 95] on icon at bounding box center [173, 97] width 4 height 4
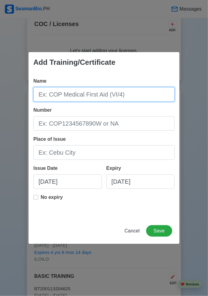
click at [143, 97] on input "Name" at bounding box center [103, 94] width 141 height 15
type input "BASIC TRAINING FOR LIQUIFIED GAS TANKER CARGO OPERATION"
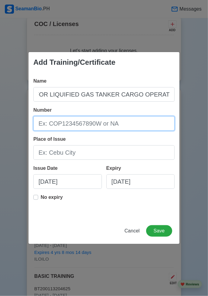
click at [148, 124] on input "Number" at bounding box center [103, 123] width 141 height 15
type input "[US_VEHICLE_IDENTIFICATION_NUMBER]"
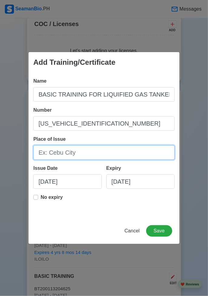
click at [137, 152] on input "Place of Issue" at bounding box center [103, 152] width 141 height 15
type input "ILOILO"
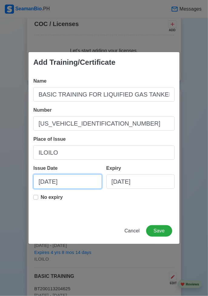
click at [93, 185] on input "[DATE]" at bounding box center [67, 182] width 68 height 15
select select "****"
select select "******"
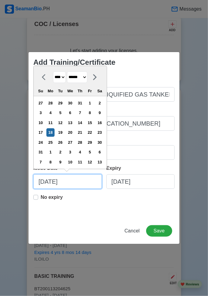
scroll to position [842, 0]
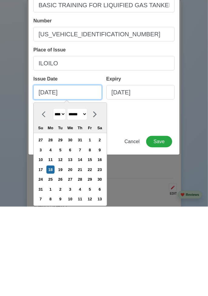
click at [44, 184] on input "[DATE]" at bounding box center [67, 182] width 68 height 15
type input "[DATE]"
select select "****"
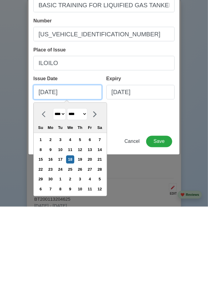
click at [55, 184] on input "[DATE]" at bounding box center [67, 182] width 68 height 15
type input "[DATE]"
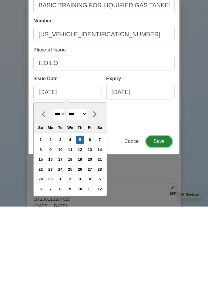
click at [165, 230] on button "Save" at bounding box center [159, 231] width 26 height 12
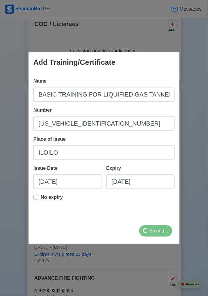
click at [41, 198] on label "No expiry" at bounding box center [52, 200] width 22 height 12
type input "[DATE]"
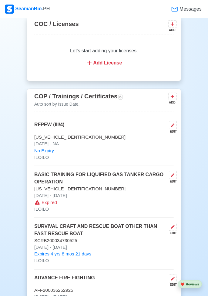
click at [175, 173] on icon at bounding box center [172, 175] width 5 height 5
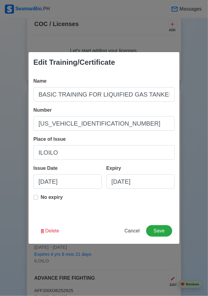
click at [42, 198] on p "No expiry" at bounding box center [52, 197] width 22 height 7
type input "[DATE]"
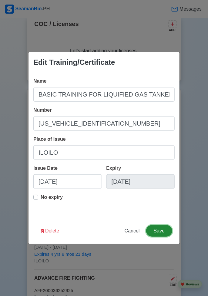
click at [165, 232] on button "Save" at bounding box center [159, 231] width 26 height 12
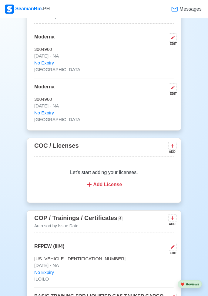
scroll to position [719, 0]
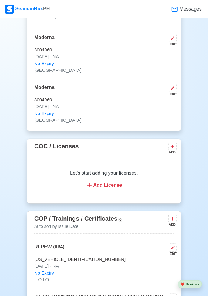
click at [176, 215] on button at bounding box center [172, 219] width 8 height 8
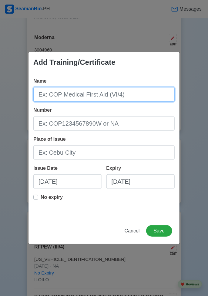
click at [129, 91] on input "Name" at bounding box center [103, 94] width 141 height 15
click at [131, 95] on input "Name" at bounding box center [103, 94] width 141 height 15
click at [120, 94] on input "Name" at bounding box center [103, 94] width 141 height 15
type input "B"
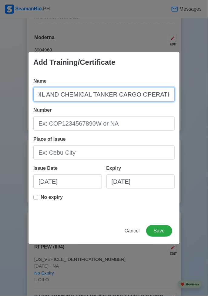
type input "BASIC TRAINING FOR OIL AND CHEMICAL TANKER CARGO OPERATION"
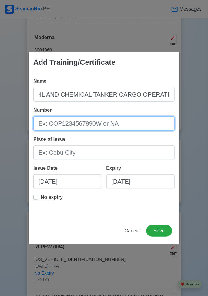
click at [45, 125] on input "Number" at bounding box center [103, 123] width 141 height 15
click at [105, 124] on input "BTOC200016969" at bounding box center [103, 123] width 141 height 15
type input "BTOC200016969525"
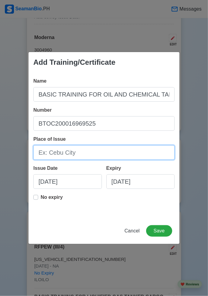
click at [46, 152] on input "Place of Issue" at bounding box center [103, 152] width 141 height 15
type input "ILOILO"
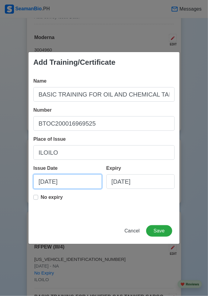
click at [43, 181] on input "[DATE]" at bounding box center [67, 182] width 68 height 15
select select "****"
select select "******"
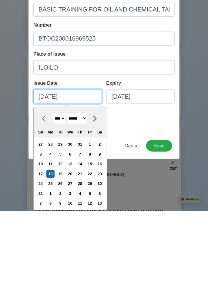
scroll to position [719, 0]
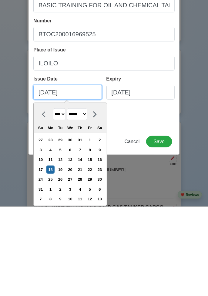
click at [44, 180] on input "[DATE]" at bounding box center [67, 182] width 68 height 15
type input "[DATE]"
select select "****"
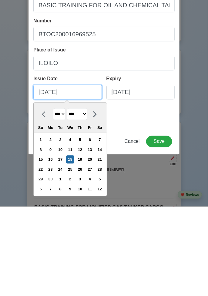
type input "[DATE]"
click at [201, 194] on div "Add Training/Certificate Name BASIC TRAINING FOR OIL AND CHEMICAL TANKER CARGO …" at bounding box center [104, 148] width 208 height 296
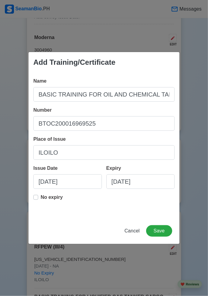
click at [41, 198] on p "No expiry" at bounding box center [52, 197] width 22 height 7
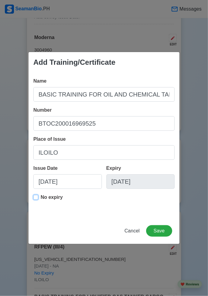
type input "[DATE]"
click at [164, 234] on button "Save" at bounding box center [159, 231] width 26 height 12
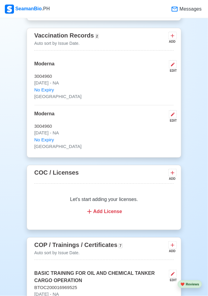
scroll to position [697, 0]
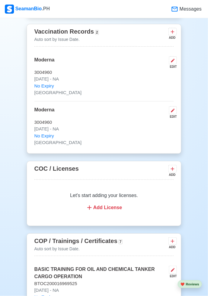
click at [118, 204] on div "Add License" at bounding box center [104, 207] width 125 height 7
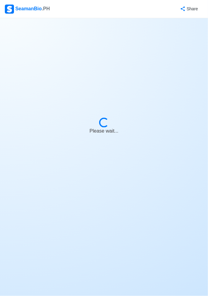
select select "Actively Looking for Job"
select select "Visible for Hiring"
select select "Single"
select select "[DEMOGRAPHIC_DATA]"
select select "PH"
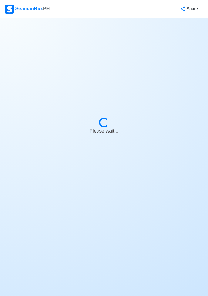
select select "3"
select select "4102416000000"
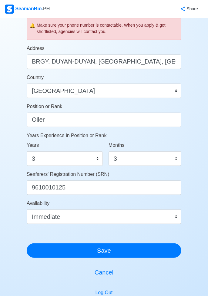
scroll to position [258, 0]
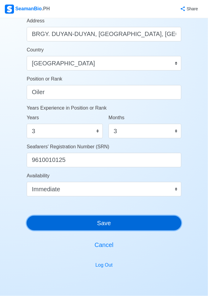
click at [149, 221] on button "Save" at bounding box center [104, 223] width 155 height 15
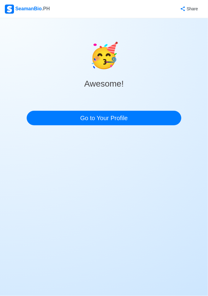
scroll to position [0, 0]
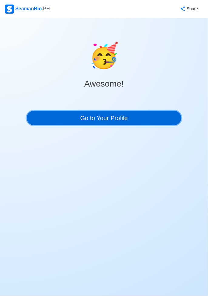
click at [67, 119] on link "Go to Your Profile" at bounding box center [104, 118] width 155 height 15
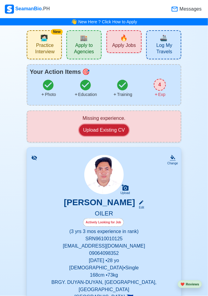
click at [85, 130] on button "Upload Existing CV" at bounding box center [104, 131] width 50 height 12
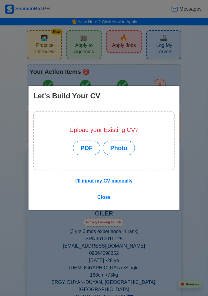
click at [204, 140] on div "Let's Build Your CV Upload your Existing CV? PDF Photo I'll input my CV manuall…" at bounding box center [104, 148] width 208 height 296
click at [101, 195] on span "Close" at bounding box center [103, 197] width 13 height 5
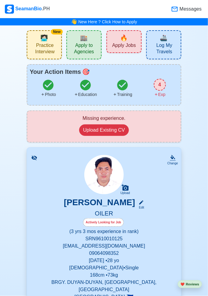
click at [158, 85] on div "4" at bounding box center [160, 85] width 12 height 12
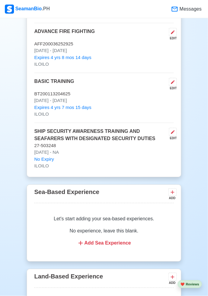
scroll to position [1143, 0]
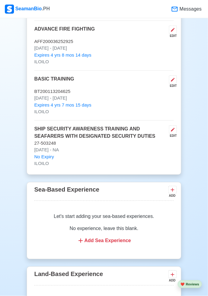
click at [80, 237] on icon at bounding box center [80, 240] width 7 height 7
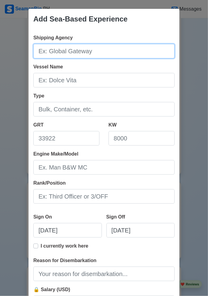
click at [43, 50] on input "Shipping Agency" at bounding box center [103, 51] width 141 height 15
type input "SOLID SHIPPING LINES CORP."
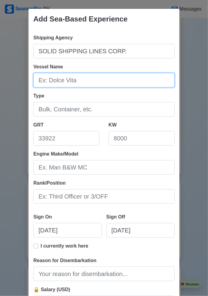
click at [45, 79] on input "Vessel Name" at bounding box center [103, 80] width 141 height 15
type input "M"
type input "SOLID STAR"
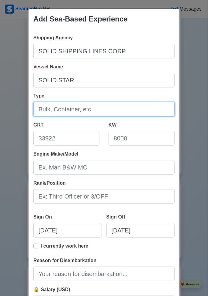
click at [38, 111] on input "Type" at bounding box center [103, 109] width 141 height 15
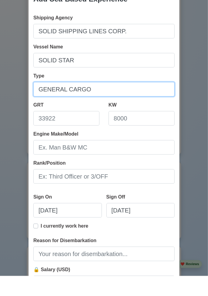
type input "GENERAL CARGO"
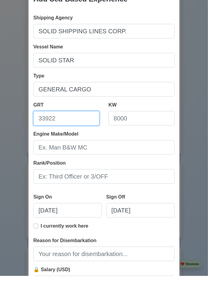
click at [58, 135] on input "GRT" at bounding box center [66, 138] width 66 height 15
type input "4498"
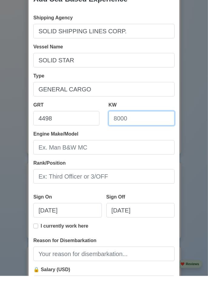
click at [155, 136] on input "KW" at bounding box center [141, 138] width 66 height 15
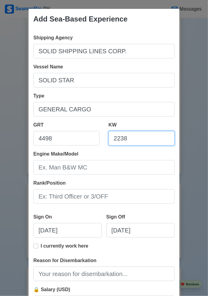
type input "2238"
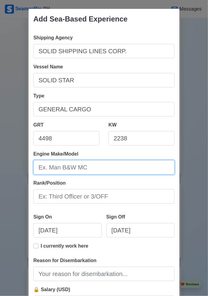
click at [57, 168] on input "Engine Make/Model" at bounding box center [103, 167] width 141 height 15
type input "UEC MITSUBISHI"
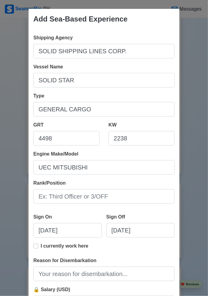
click at [200, 159] on div "Add Sea-Based Experience Shipping Agency SOLID SHIPPING LINES CORP. Vessel Name…" at bounding box center [104, 148] width 208 height 296
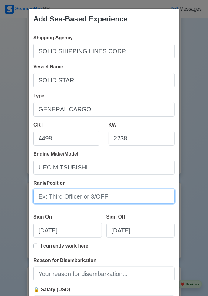
click at [140, 195] on input "Rank/Position" at bounding box center [103, 196] width 141 height 15
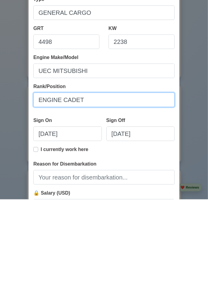
type input "ENGINE CADET"
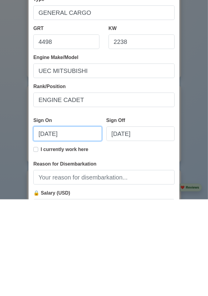
click at [85, 230] on input "[DATE]" at bounding box center [67, 230] width 68 height 15
select select "****"
select select "******"
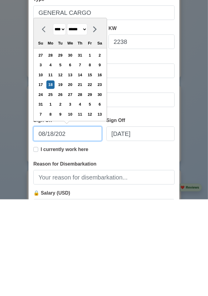
type input "[DATE]"
select select "****"
type input "[DATE]"
select select "****"
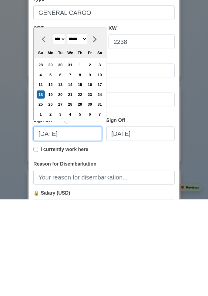
click at [42, 230] on input "[DATE]" at bounding box center [67, 230] width 68 height 15
click at [45, 230] on input "[DATE]" at bounding box center [67, 230] width 68 height 15
type input "[DATE]"
select select "********"
click at [57, 230] on input "[DATE]" at bounding box center [67, 230] width 68 height 15
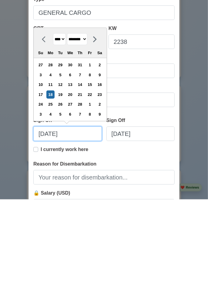
click at [54, 230] on input "[DATE]" at bounding box center [67, 230] width 68 height 15
type input "[DATE]"
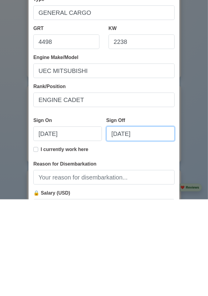
click at [150, 231] on input "[DATE]" at bounding box center [140, 230] width 68 height 15
select select "****"
select select "******"
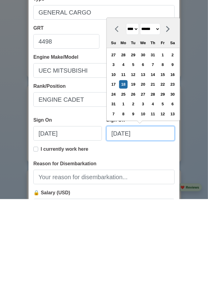
scroll to position [34, 0]
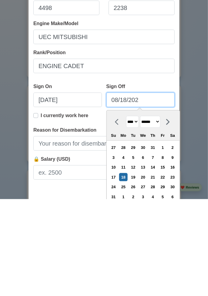
type input "[DATE]"
select select "****"
type input "[DATE]"
select select "****"
click at [116, 197] on input "[DATE]" at bounding box center [140, 197] width 68 height 15
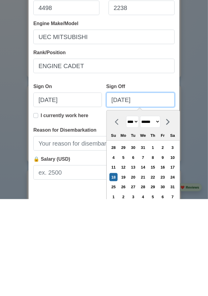
click at [118, 199] on input "[DATE]" at bounding box center [140, 197] width 68 height 15
type input "[DATE]"
select select "*********"
click at [125, 195] on input "[DATE]" at bounding box center [140, 197] width 68 height 15
click at [126, 198] on input "[DATE]" at bounding box center [140, 197] width 68 height 15
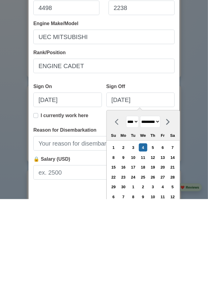
type input "[DATE]"
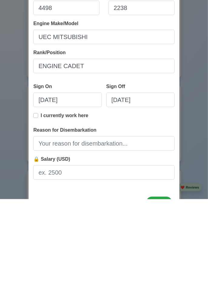
click at [194, 194] on div "Add Sea-Based Experience Shipping Agency SOLID SHIPPING LINES CORP. Vessel Name…" at bounding box center [104, 148] width 208 height 296
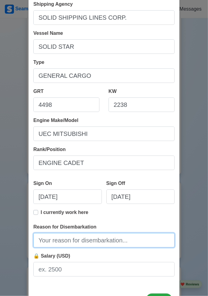
click at [143, 239] on input "Reason for Disembarkation" at bounding box center [103, 240] width 141 height 15
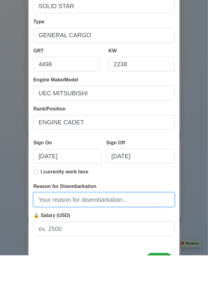
scroll to position [58, 0]
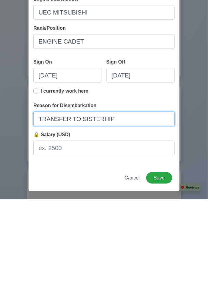
click at [98, 215] on input "TRANSFER TO SISTERHIP" at bounding box center [103, 216] width 141 height 15
type input "TRANSFER TO SISTERSHIP"
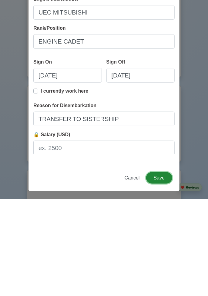
click at [164, 274] on button "Save" at bounding box center [159, 275] width 26 height 12
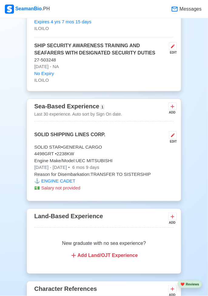
scroll to position [1060, 0]
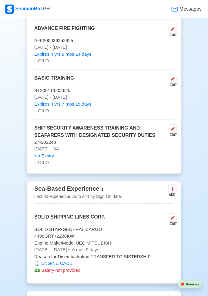
click at [175, 186] on icon at bounding box center [172, 189] width 6 height 6
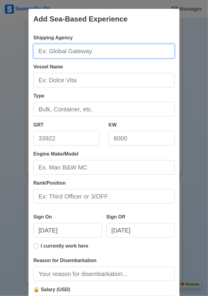
click at [52, 49] on input "Shipping Agency" at bounding box center [103, 51] width 141 height 15
type input "SOLID SHIPPING LINES CORP."
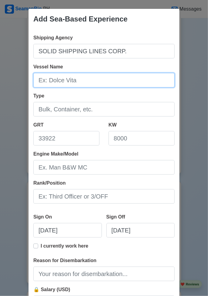
click at [44, 80] on input "Vessel Name" at bounding box center [103, 80] width 141 height 15
type input "SOLID GEM"
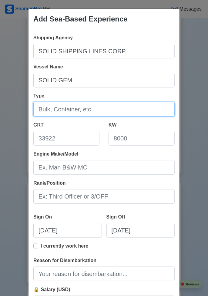
click at [48, 109] on input "Type" at bounding box center [103, 109] width 141 height 15
type input "GENERAL CARGO"
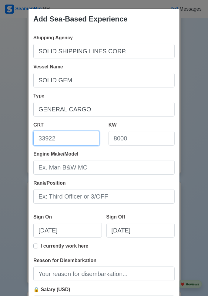
click at [49, 138] on input "GRT" at bounding box center [66, 138] width 66 height 15
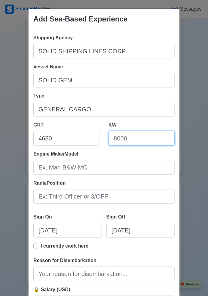
click at [155, 138] on input "KW" at bounding box center [141, 138] width 66 height 15
click at [202, 160] on div "Add Sea-Based Experience Shipping Agency SOLID SHIPPING LINES CORP. Vessel Name…" at bounding box center [104, 148] width 208 height 296
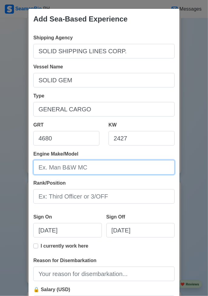
click at [48, 165] on input "Engine Make/Model" at bounding box center [103, 167] width 141 height 15
click at [77, 167] on input "AKASAKA" at bounding box center [103, 167] width 141 height 15
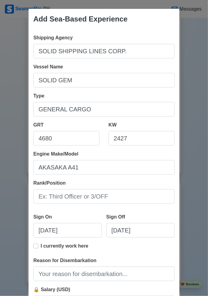
click at [204, 149] on div "Add Sea-Based Experience Shipping Agency SOLID SHIPPING LINES CORP. Vessel Name…" at bounding box center [104, 148] width 208 height 296
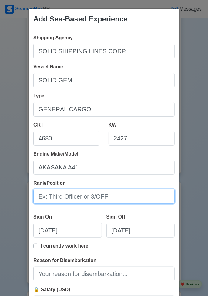
click at [46, 195] on input "Rank/Position" at bounding box center [103, 196] width 141 height 15
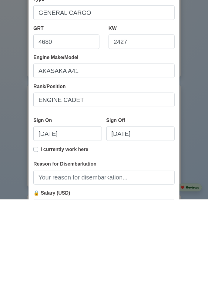
click at [203, 244] on div "Add Sea-Based Experience Shipping Agency SOLID SHIPPING LINES CORP. Vessel Name…" at bounding box center [104, 148] width 208 height 296
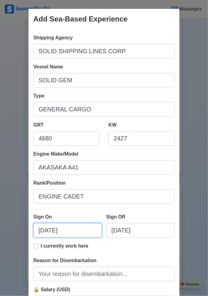
click at [72, 231] on input "[DATE]" at bounding box center [67, 230] width 68 height 15
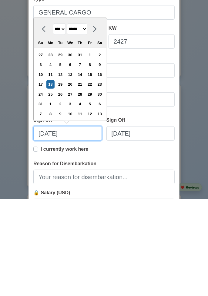
scroll to position [34, 0]
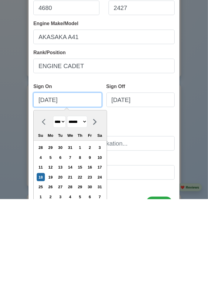
click at [52, 198] on input "[DATE]" at bounding box center [67, 197] width 68 height 15
click at [53, 198] on input "[DATE]" at bounding box center [67, 197] width 68 height 15
click at [44, 197] on input "[DATE]" at bounding box center [67, 197] width 68 height 15
click at [53, 198] on input "[DATE]" at bounding box center [67, 197] width 68 height 15
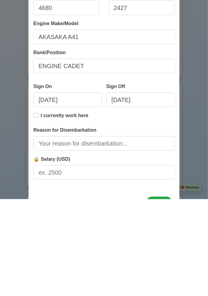
click at [202, 268] on div "Add Sea-Based Experience Shipping Agency SOLID SHIPPING LINES CORP. Vessel Name…" at bounding box center [104, 148] width 208 height 296
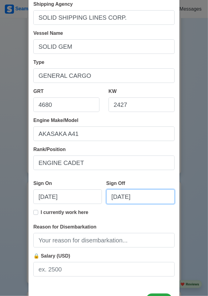
click at [159, 194] on input "[DATE]" at bounding box center [140, 197] width 68 height 15
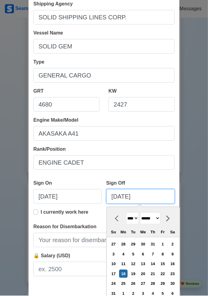
scroll to position [1060, 0]
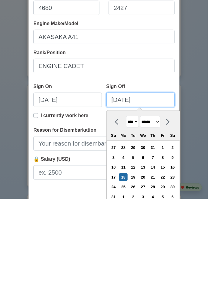
click at [118, 200] on input "[DATE]" at bounding box center [140, 197] width 68 height 15
click at [129, 195] on input "[DATE]" at bounding box center [140, 197] width 68 height 15
click at [127, 198] on input "[DATE]" at bounding box center [140, 197] width 68 height 15
click at [153, 200] on input "[DATE]" at bounding box center [140, 197] width 68 height 15
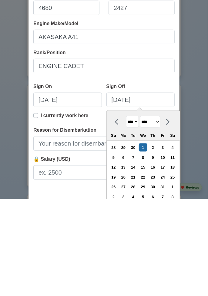
click at [195, 173] on div "Add Sea-Based Experience Shipping Agency SOLID SHIPPING LINES CORP. Vessel Name…" at bounding box center [104, 148] width 208 height 296
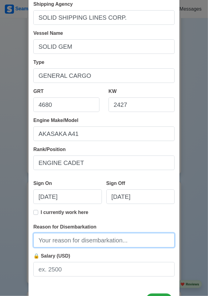
click at [147, 237] on input "Reason for Disembarkation" at bounding box center [103, 240] width 141 height 15
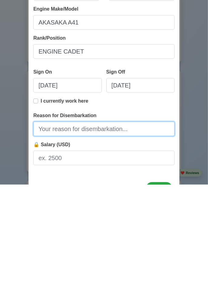
scroll to position [58, 0]
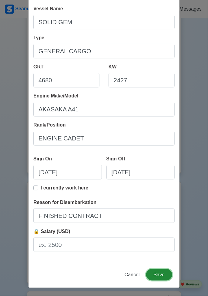
click at [163, 275] on button "Save" at bounding box center [159, 275] width 26 height 12
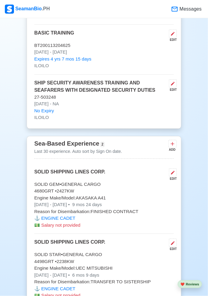
scroll to position [1106, 0]
click at [173, 141] on icon at bounding box center [172, 144] width 6 height 6
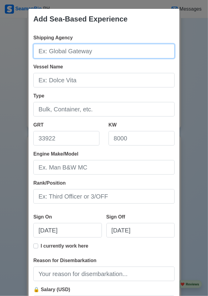
click at [46, 48] on input "Shipping Agency" at bounding box center [103, 51] width 141 height 15
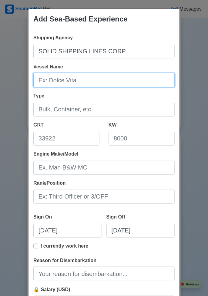
click at [44, 80] on input "Vessel Name" at bounding box center [103, 80] width 141 height 15
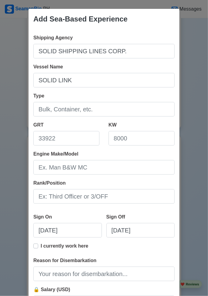
click at [198, 144] on div "Add Sea-Based Experience Shipping Agency SOLID SHIPPING LINES CORP. Vessel Name…" at bounding box center [104, 148] width 208 height 296
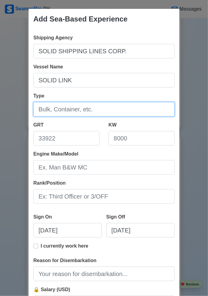
click at [40, 110] on input "Type" at bounding box center [103, 109] width 141 height 15
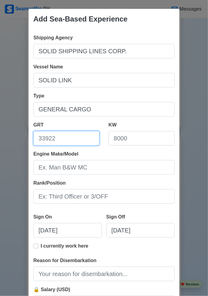
click at [57, 135] on input "GRT" at bounding box center [66, 138] width 66 height 15
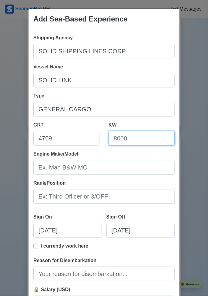
click at [152, 136] on input "KW" at bounding box center [141, 138] width 66 height 15
click at [196, 161] on div "Add Sea-Based Experience Shipping Agency SOLID SHIPPING LINES CORP. Vessel Name…" at bounding box center [104, 148] width 208 height 296
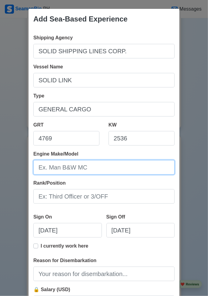
click at [93, 170] on input "Engine Make/Model" at bounding box center [103, 167] width 141 height 15
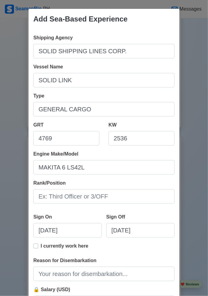
click at [195, 158] on div "Add Sea-Based Experience Shipping Agency SOLID SHIPPING LINES CORP. Vessel Name…" at bounding box center [104, 148] width 208 height 296
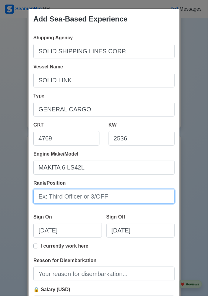
click at [55, 198] on input "Rank/Position" at bounding box center [103, 196] width 141 height 15
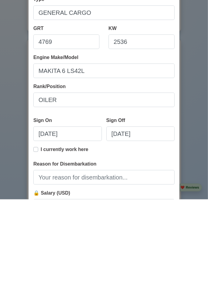
click at [191, 257] on div "Add Sea-Based Experience Shipping Agency SOLID SHIPPING LINES CORP. Vessel Name…" at bounding box center [104, 148] width 208 height 296
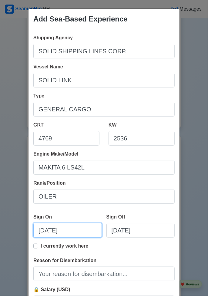
click at [74, 230] on input "[DATE]" at bounding box center [67, 230] width 68 height 15
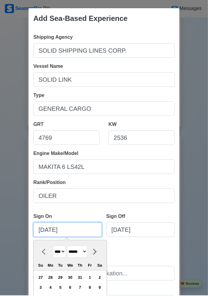
scroll to position [34, 0]
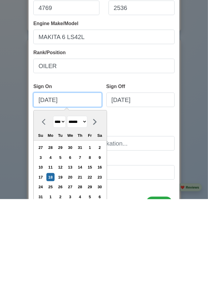
click at [43, 196] on input "[DATE]" at bounding box center [67, 197] width 68 height 15
click at [44, 198] on input "[DATE]" at bounding box center [67, 197] width 68 height 15
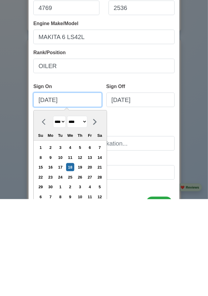
click at [52, 197] on input "[DATE]" at bounding box center [67, 197] width 68 height 15
click at [55, 198] on input "[DATE]" at bounding box center [67, 197] width 68 height 15
click at [72, 199] on input "[DATE]" at bounding box center [67, 197] width 68 height 15
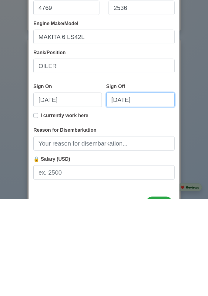
click at [155, 196] on input "[DATE]" at bounding box center [140, 197] width 68 height 15
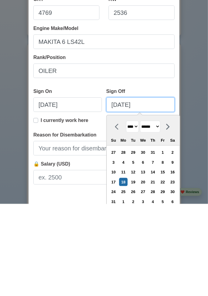
scroll to position [1106, 0]
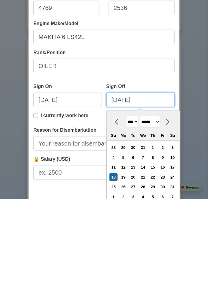
click at [118, 196] on input "[DATE]" at bounding box center [140, 197] width 68 height 15
click at [128, 198] on input "[DATE]" at bounding box center [140, 197] width 68 height 15
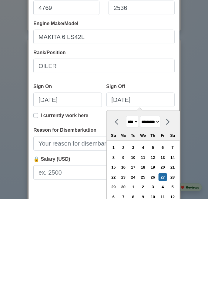
click at [198, 191] on div "Add Sea-Based Experience Shipping Agency SOLID SHIPPING LINES CORP. Vessel Name…" at bounding box center [104, 148] width 208 height 296
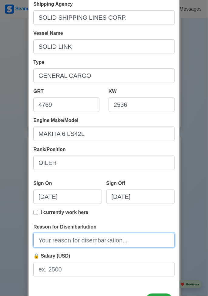
click at [149, 239] on input "Reason for Disembarkation" at bounding box center [103, 240] width 141 height 15
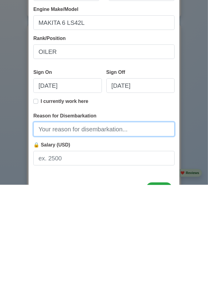
scroll to position [58, 0]
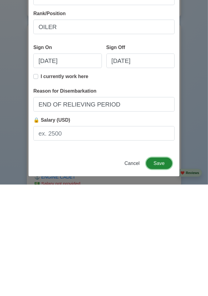
click at [163, 278] on button "Save" at bounding box center [159, 275] width 26 height 12
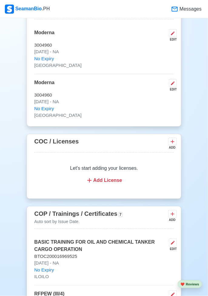
scroll to position [646, 0]
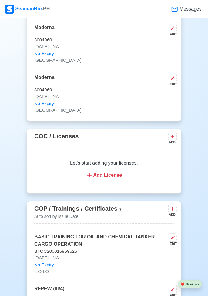
click at [175, 206] on icon at bounding box center [172, 209] width 6 height 6
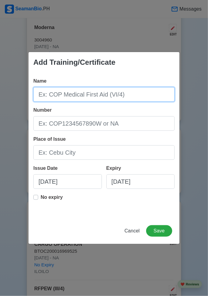
click at [52, 102] on input "Name" at bounding box center [103, 94] width 141 height 15
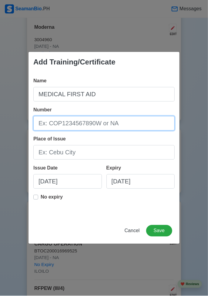
click at [49, 123] on input "Number" at bounding box center [103, 123] width 141 height 15
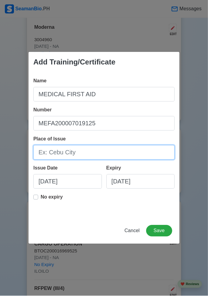
click at [50, 146] on input "Place of Issue" at bounding box center [103, 152] width 141 height 15
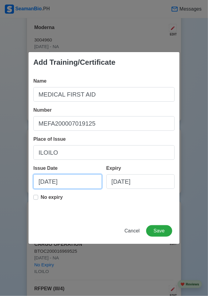
click at [45, 184] on input "[DATE]" at bounding box center [67, 182] width 68 height 15
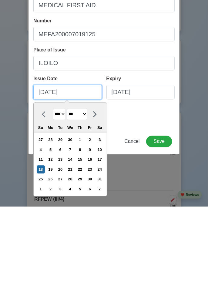
click at [55, 184] on input "[DATE]" at bounding box center [67, 182] width 68 height 15
click at [71, 183] on input "[DATE]" at bounding box center [67, 182] width 68 height 15
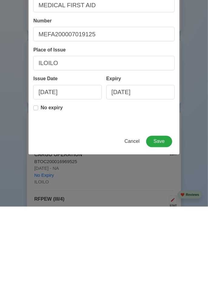
click at [203, 229] on div "Add Training/Certificate Name MEDICAL FIRST AID Number MEFA200007019125 Place o…" at bounding box center [104, 148] width 208 height 296
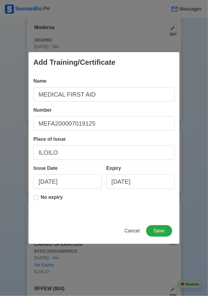
click at [41, 199] on label "No expiry" at bounding box center [52, 200] width 22 height 12
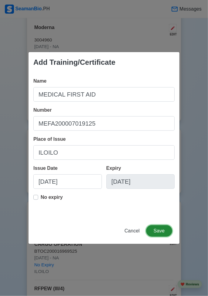
click at [160, 234] on button "Save" at bounding box center [159, 231] width 26 height 12
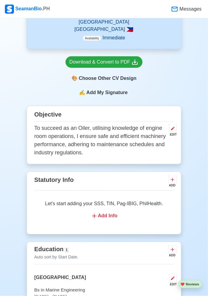
scroll to position [184, 0]
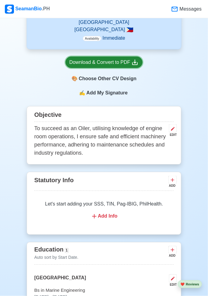
click at [136, 59] on icon at bounding box center [134, 62] width 7 height 7
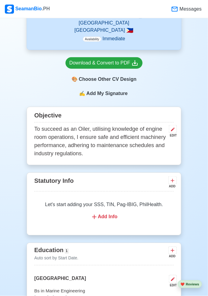
click at [119, 214] on div "Add Info" at bounding box center [104, 217] width 125 height 7
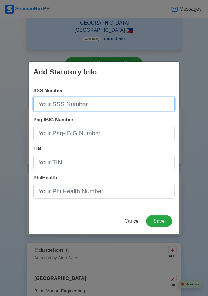
click at [112, 111] on input "SSS Number" at bounding box center [103, 104] width 141 height 15
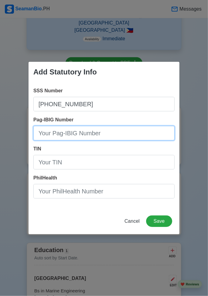
click at [148, 132] on input "Pag-IBIG Number" at bounding box center [103, 133] width 141 height 15
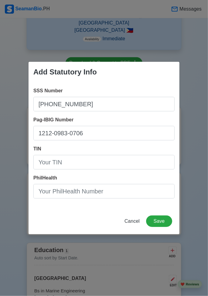
click at [204, 147] on div "Add Statutory Info SSS Number [PHONE_NUMBER] Pag-IBIG Number 1212-0983-0706 TIN…" at bounding box center [104, 148] width 208 height 296
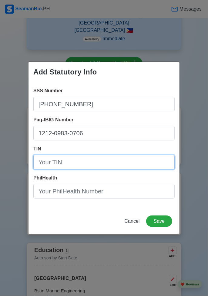
click at [147, 163] on input "TIN" at bounding box center [103, 162] width 141 height 15
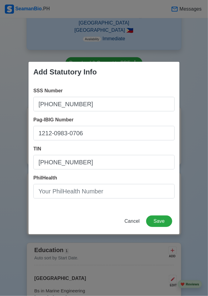
click at [201, 142] on div "Add Statutory Info SSS Number [PHONE_NUMBER] Pag-IBIG Number 1212-0983-0706 TIN…" at bounding box center [104, 148] width 208 height 296
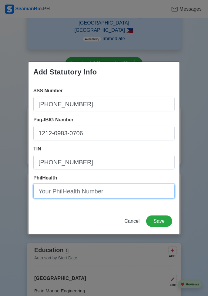
click at [42, 188] on input "PhilHealth" at bounding box center [103, 191] width 141 height 15
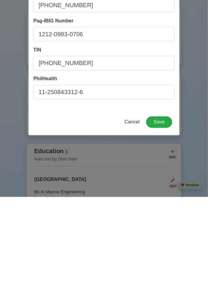
click at [201, 246] on div "Add Statutory Info SSS Number [PHONE_NUMBER] Pag-IBIG Number 1212-0983-0706 TIN…" at bounding box center [104, 148] width 208 height 296
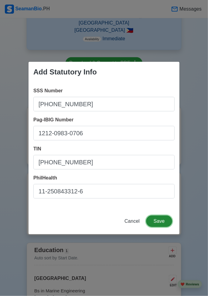
click at [165, 223] on button "Save" at bounding box center [159, 222] width 26 height 12
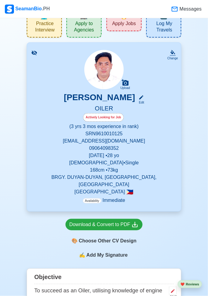
scroll to position [22, 0]
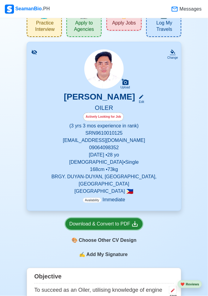
click at [138, 221] on icon at bounding box center [134, 224] width 7 height 7
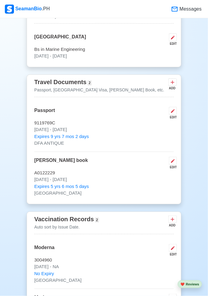
scroll to position [426, 0]
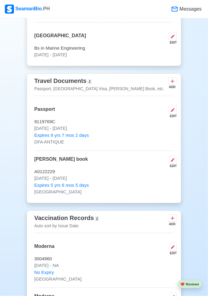
click at [175, 215] on icon at bounding box center [172, 218] width 6 height 6
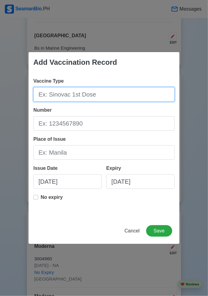
click at [52, 102] on input "Vaccine Type" at bounding box center [103, 94] width 141 height 15
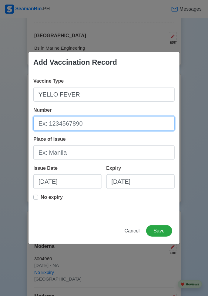
click at [141, 126] on input "Number" at bounding box center [103, 123] width 141 height 15
click at [91, 127] on input "Number" at bounding box center [103, 123] width 141 height 15
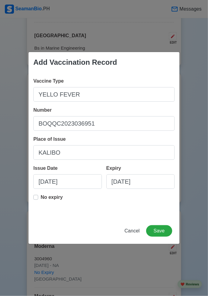
click at [199, 165] on div "Add Vaccination Record Vaccine Type YELLO FEVER Number BOQQC2023036951 Place of…" at bounding box center [104, 148] width 208 height 296
click at [206, 116] on div "Add Vaccination Record Vaccine Type YELLO FEVER Number BOQQC2023036951 Place of…" at bounding box center [104, 148] width 208 height 296
click at [42, 195] on p "No expiry" at bounding box center [52, 197] width 22 height 7
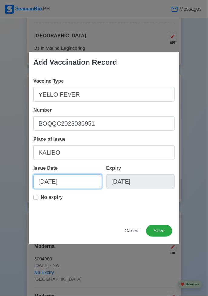
click at [45, 181] on input "[DATE]" at bounding box center [67, 182] width 68 height 15
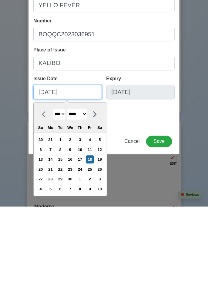
click at [56, 181] on input "[DATE]" at bounding box center [67, 182] width 68 height 15
click at [52, 182] on input "[DATE]" at bounding box center [67, 182] width 68 height 15
click at [56, 182] on input "[DATE]" at bounding box center [67, 182] width 68 height 15
click at [57, 181] on input "[DATE]" at bounding box center [67, 182] width 68 height 15
click at [56, 182] on input "[DATE]" at bounding box center [67, 182] width 68 height 15
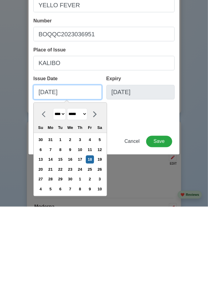
click at [55, 182] on input "[DATE]" at bounding box center [67, 182] width 68 height 15
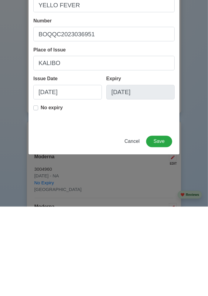
click at [198, 213] on div "Add Vaccination Record Vaccine Type YELLO FEVER Number BOQQC2023036951 Place of…" at bounding box center [104, 148] width 208 height 296
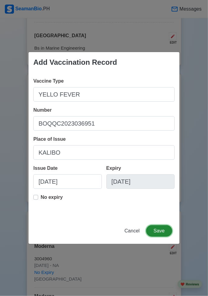
click at [164, 231] on button "Save" at bounding box center [159, 231] width 26 height 12
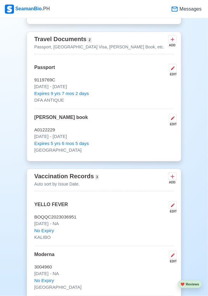
scroll to position [469, 0]
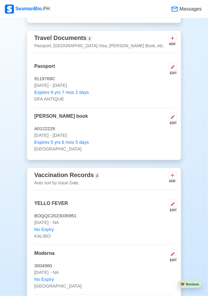
click at [173, 252] on icon at bounding box center [172, 254] width 5 height 5
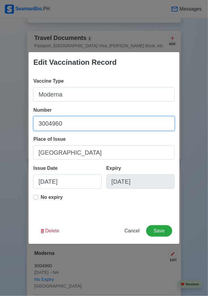
click at [76, 131] on input "3004960" at bounding box center [103, 123] width 141 height 15
paste input "BOQQC2023036951"
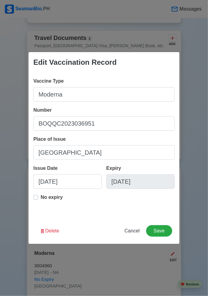
click at [204, 140] on div "Edit Vaccination Record Vaccine Type Moderna Number BOQQC2023036951 Place of Is…" at bounding box center [104, 148] width 208 height 296
click at [166, 230] on button "Save" at bounding box center [159, 231] width 26 height 12
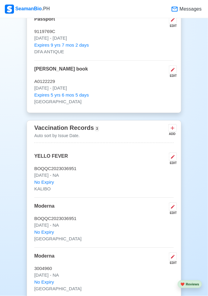
scroll to position [517, 0]
click at [174, 254] on icon at bounding box center [172, 256] width 5 height 5
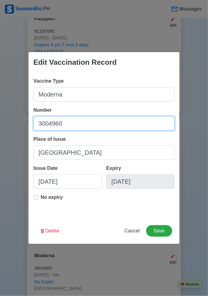
click at [77, 131] on input "3004960" at bounding box center [103, 123] width 141 height 15
paste input "BOQQC2023036951"
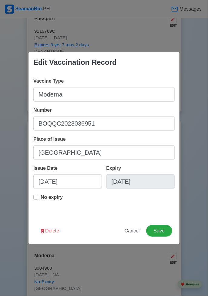
click at [195, 151] on div "Edit Vaccination Record Vaccine Type Moderna Number BOQQC2023036951 Place of Is…" at bounding box center [104, 148] width 208 height 296
click at [165, 229] on button "Save" at bounding box center [159, 231] width 26 height 12
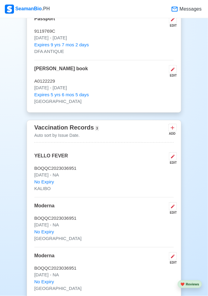
click at [171, 125] on icon at bounding box center [172, 128] width 6 height 6
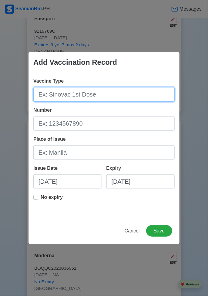
click at [124, 96] on input "Vaccine Type" at bounding box center [103, 94] width 141 height 15
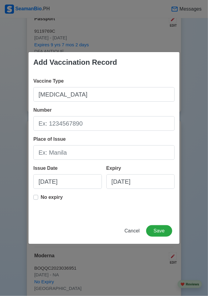
click at [201, 140] on div "Add Vaccination Record Vaccine Type [MEDICAL_DATA] Number Place of Issue Issue …" at bounding box center [104, 148] width 208 height 296
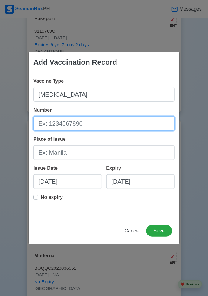
click at [111, 123] on input "Number" at bounding box center [103, 123] width 141 height 15
click at [97, 126] on input "Number" at bounding box center [103, 123] width 141 height 15
paste input "BOQQC2023036951"
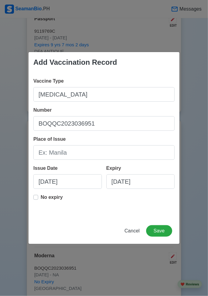
click at [14, 87] on div "Add Vaccination Record Vaccine Type [MEDICAL_DATA] Number BOQQC2023036951 Place…" at bounding box center [104, 148] width 208 height 296
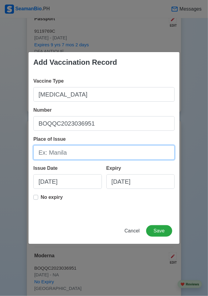
click at [91, 154] on input "Place of Issue" at bounding box center [103, 152] width 141 height 15
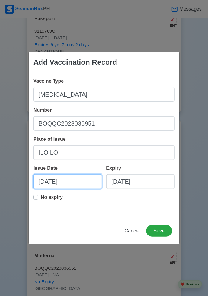
click at [88, 181] on input "[DATE]" at bounding box center [67, 182] width 68 height 15
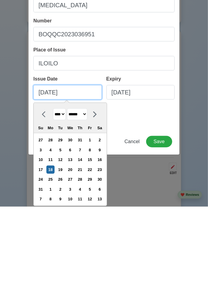
click at [52, 182] on input "[DATE]" at bounding box center [67, 182] width 68 height 15
click at [57, 183] on input "[DATE]" at bounding box center [67, 182] width 68 height 15
click at [54, 181] on input "[DATE]" at bounding box center [67, 182] width 68 height 15
click at [46, 184] on input "[DATE]" at bounding box center [67, 182] width 68 height 15
click at [50, 184] on input "087/13/2025" at bounding box center [67, 182] width 68 height 15
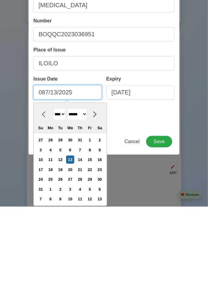
click at [49, 183] on input "087/13/2025" at bounding box center [67, 182] width 68 height 15
click at [45, 182] on input "087/13/2025" at bounding box center [67, 182] width 68 height 15
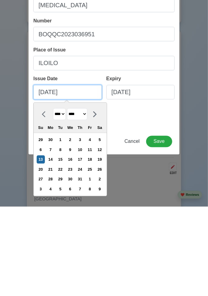
click at [45, 182] on input "[DATE]" at bounding box center [67, 182] width 68 height 15
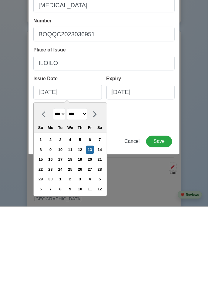
click at [203, 188] on div "Add Vaccination Record Vaccine Type [MEDICAL_DATA] Number BOQQC2023036951 Place…" at bounding box center [104, 148] width 208 height 296
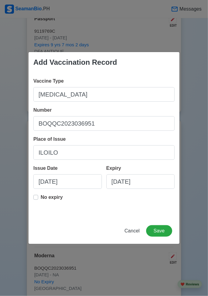
click at [41, 196] on label "No expiry" at bounding box center [52, 200] width 22 height 12
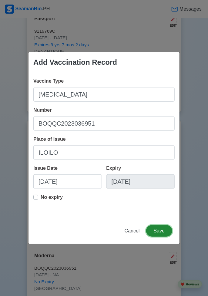
click at [159, 228] on button "Save" at bounding box center [159, 231] width 26 height 12
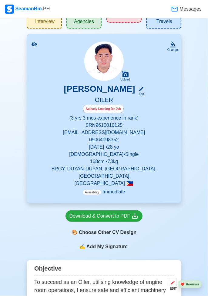
scroll to position [32, 0]
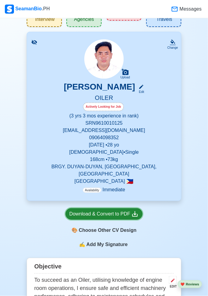
click at [128, 211] on div "Download & Convert to PDF" at bounding box center [103, 215] width 69 height 8
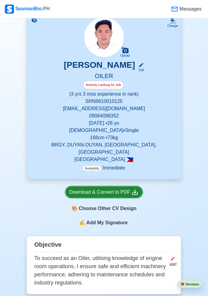
scroll to position [62, 0]
